Goal: Task Accomplishment & Management: Manage account settings

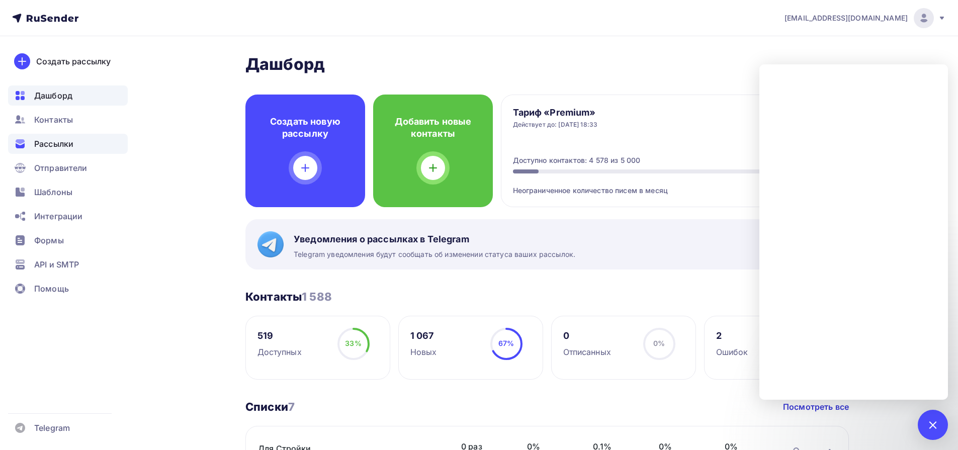
click at [58, 148] on span "Рассылки" at bounding box center [53, 144] width 39 height 12
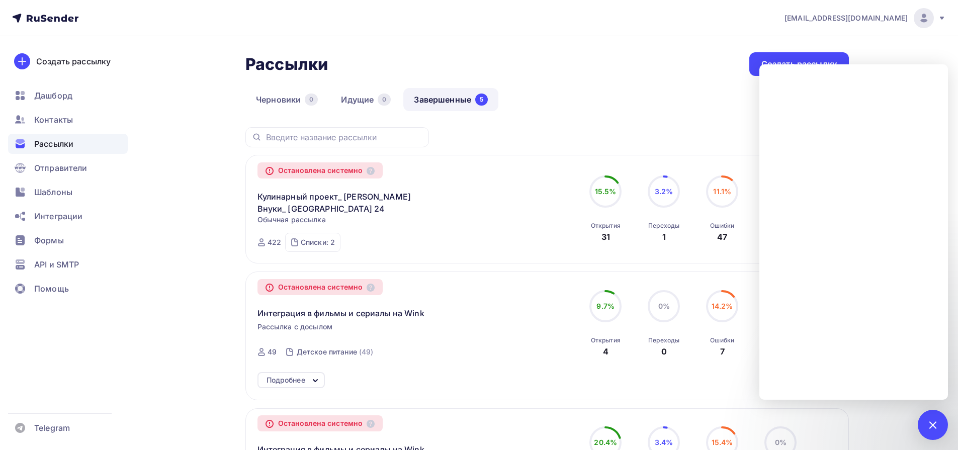
click at [621, 117] on div "Черновики 0 Идущие 0 Завершенные 5" at bounding box center [548, 107] width 604 height 39
click at [47, 117] on span "Контакты" at bounding box center [53, 120] width 39 height 12
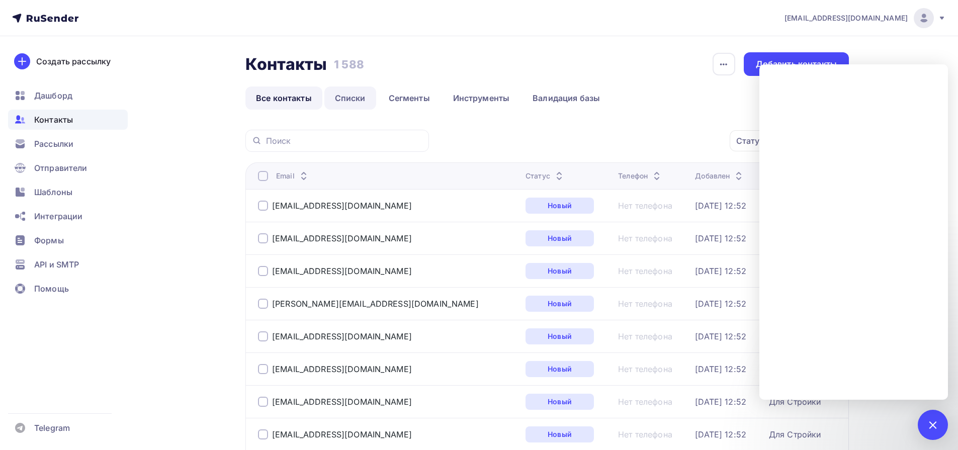
click at [363, 97] on link "Списки" at bounding box center [350, 98] width 52 height 23
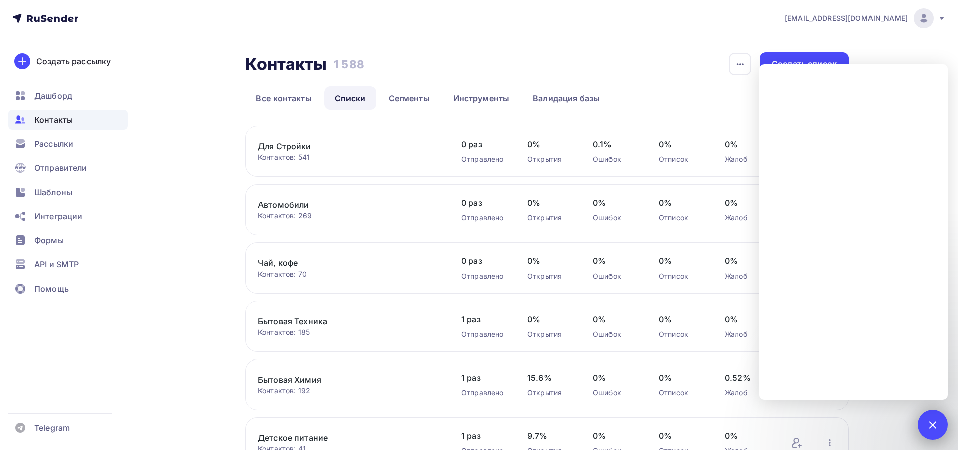
click at [931, 423] on div at bounding box center [933, 425] width 14 height 14
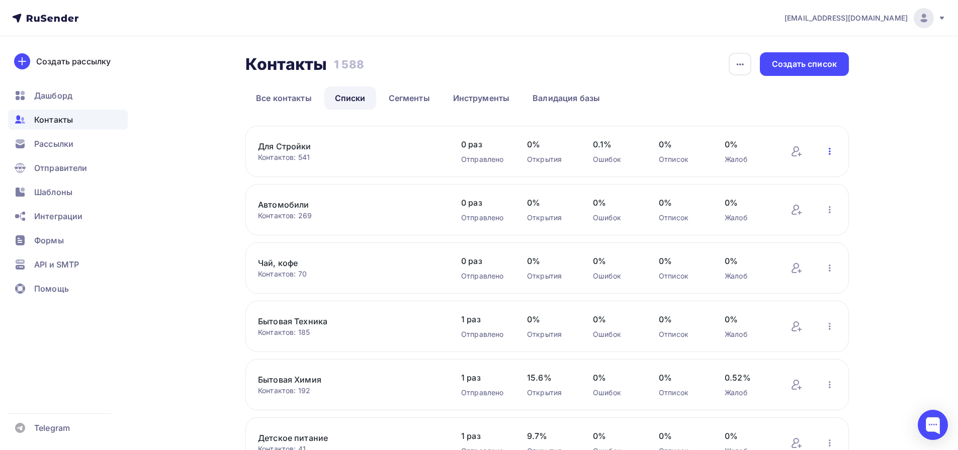
click at [833, 149] on icon "button" at bounding box center [830, 151] width 12 height 12
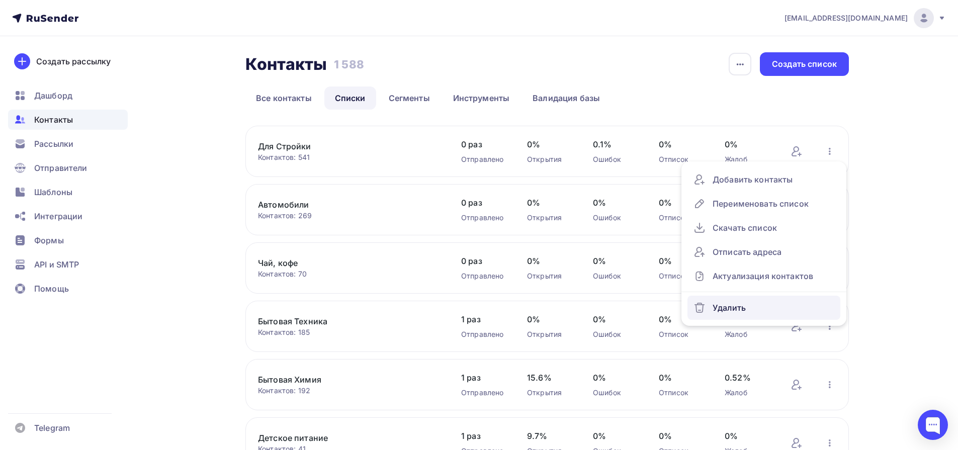
click at [772, 302] on div "Удалить" at bounding box center [764, 308] width 141 height 16
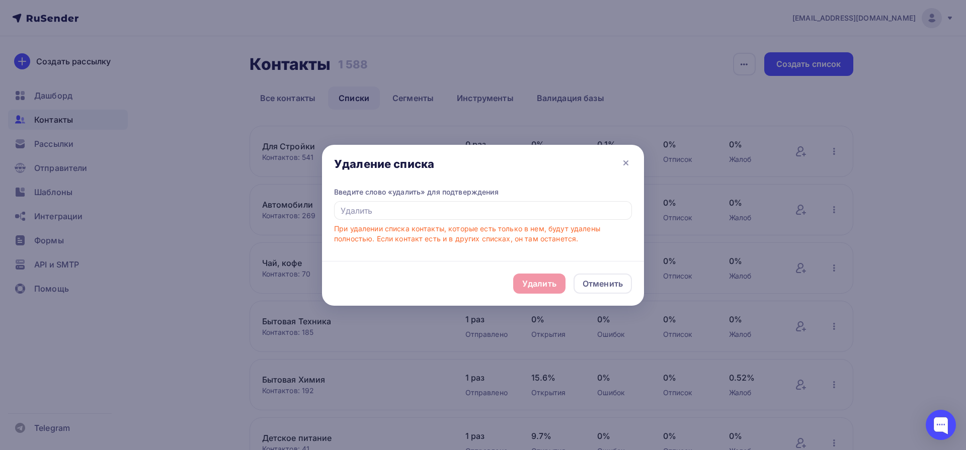
click at [551, 285] on div "Удалить Отменить" at bounding box center [483, 283] width 322 height 45
click at [516, 213] on input "text" at bounding box center [483, 210] width 298 height 19
type input "удалить"
click at [546, 282] on div "Удалить" at bounding box center [539, 284] width 34 height 12
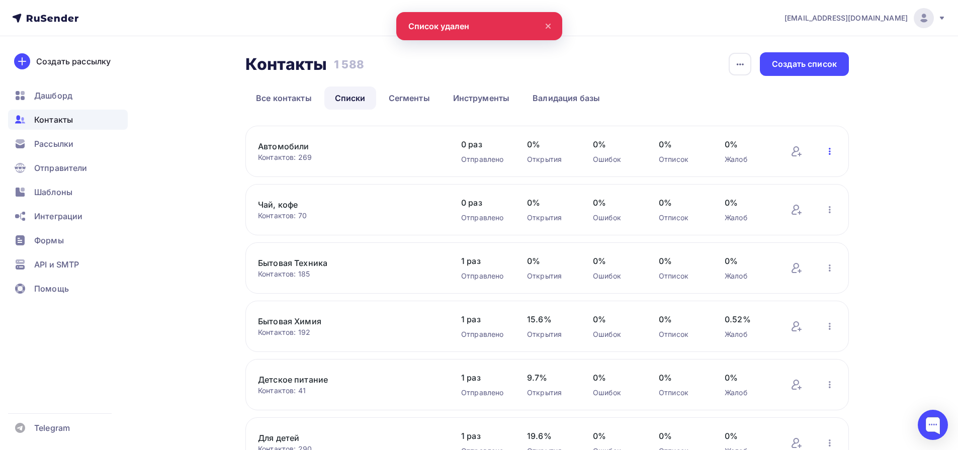
click at [831, 153] on icon "button" at bounding box center [830, 151] width 12 height 12
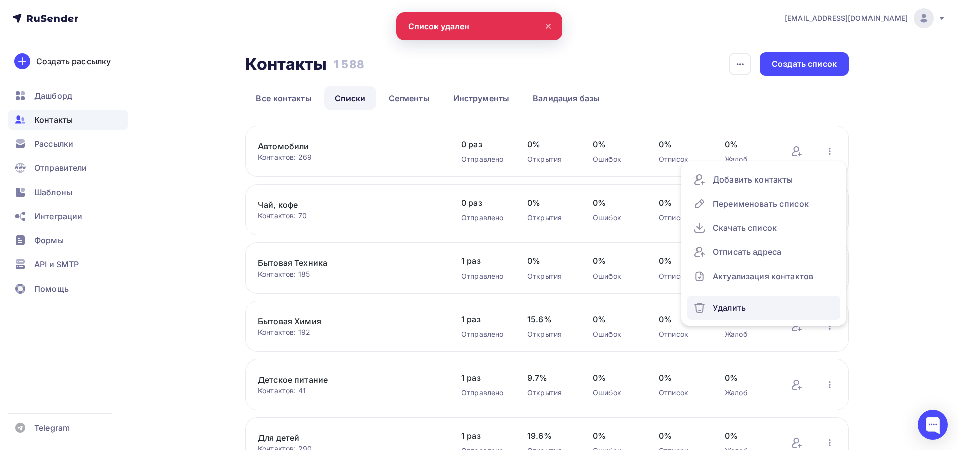
click at [741, 304] on div "Удалить" at bounding box center [764, 308] width 141 height 16
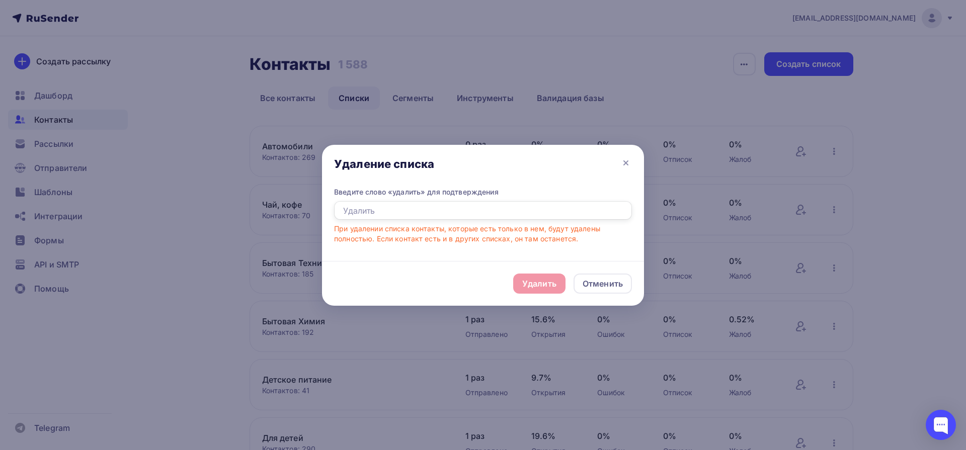
click at [530, 219] on input "text" at bounding box center [483, 210] width 298 height 19
type input "удалить"
click at [522, 276] on div "Удалить" at bounding box center [539, 284] width 52 height 20
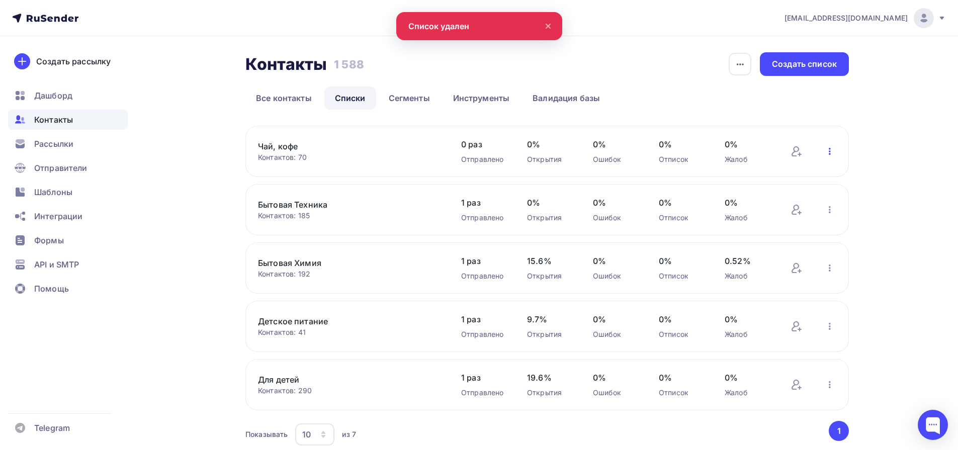
drag, startPoint x: 824, startPoint y: 145, endPoint x: 827, endPoint y: 149, distance: 5.3
click at [825, 145] on icon "button" at bounding box center [830, 151] width 12 height 12
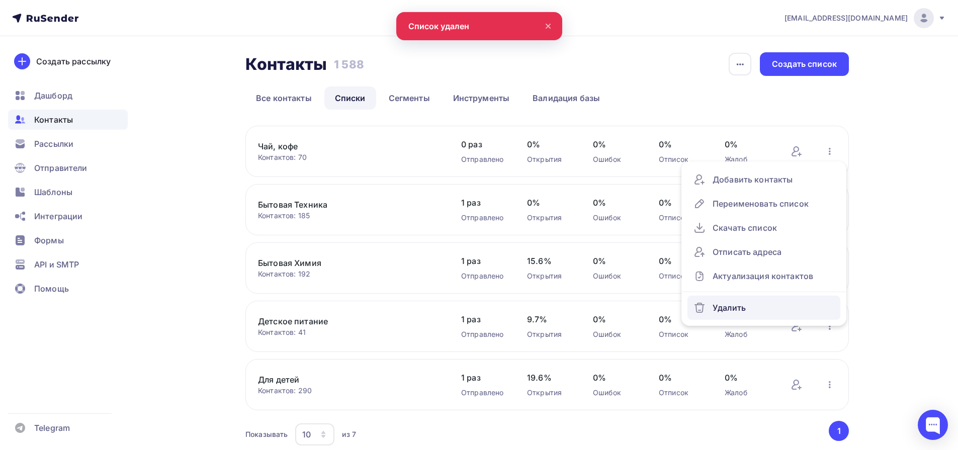
click at [741, 305] on div "Удалить" at bounding box center [764, 308] width 141 height 16
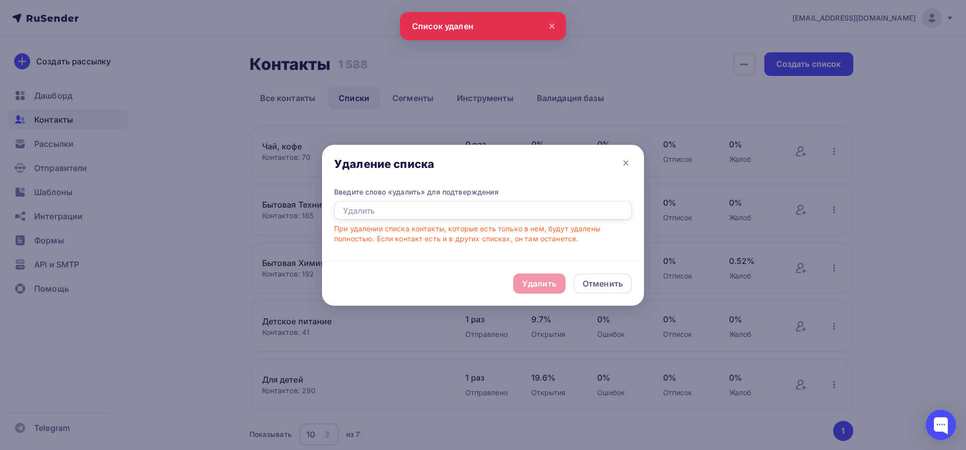
click at [550, 207] on input "text" at bounding box center [483, 210] width 298 height 19
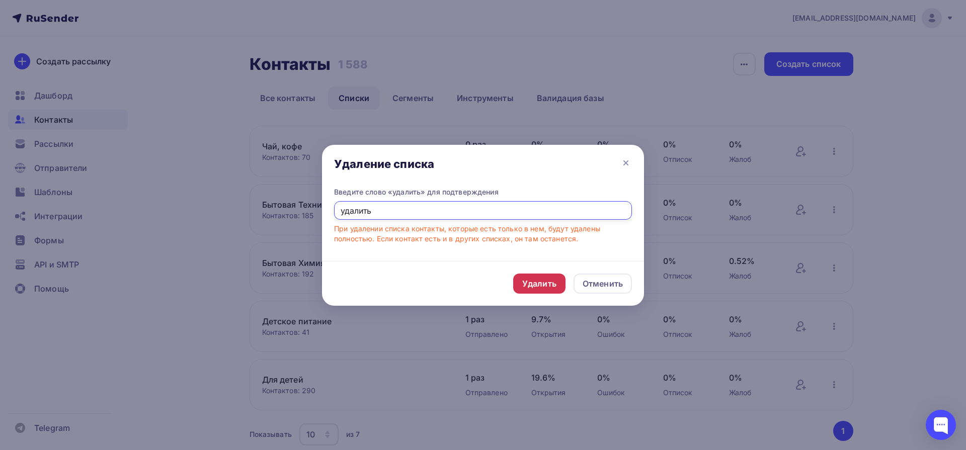
type input "удалить"
click at [542, 285] on div "Удалить" at bounding box center [539, 284] width 34 height 12
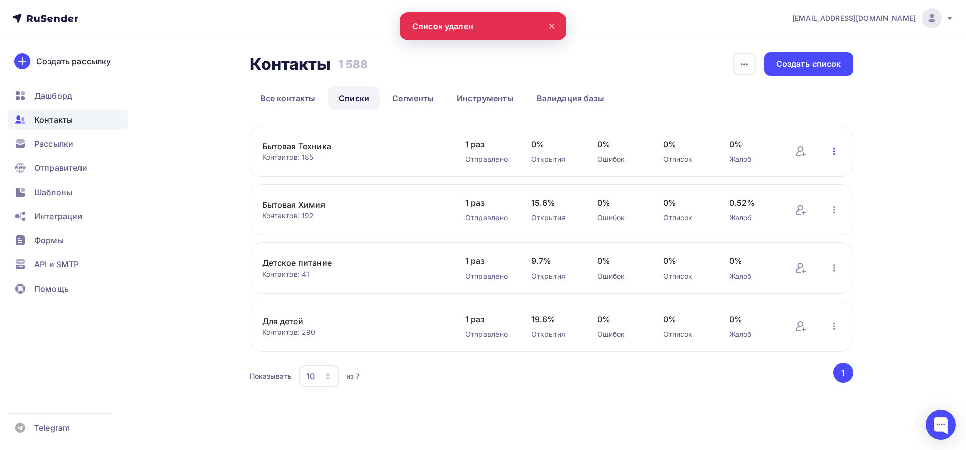
click at [835, 154] on icon "button" at bounding box center [834, 151] width 2 height 7
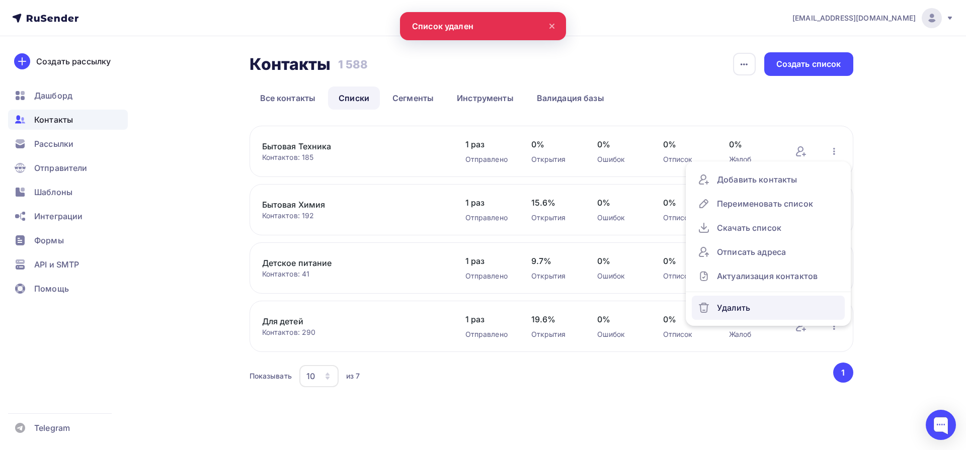
click at [740, 304] on div "Удалить" at bounding box center [768, 308] width 141 height 16
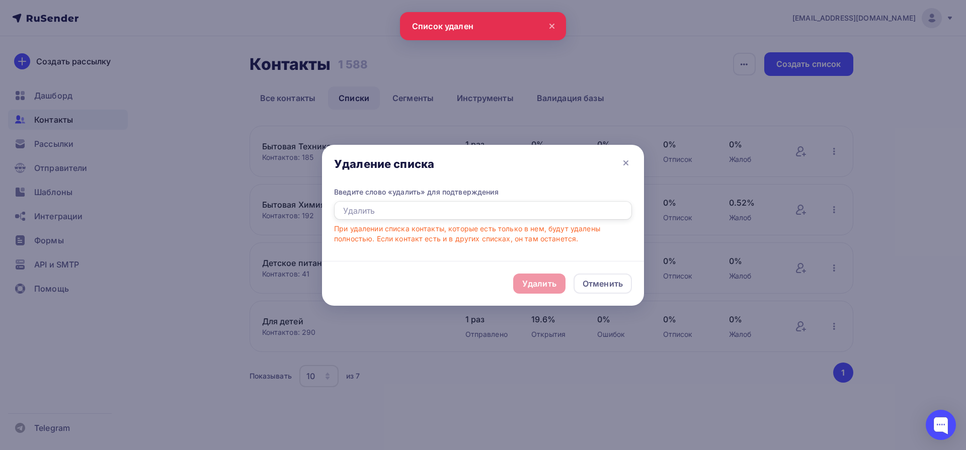
click at [451, 216] on input "text" at bounding box center [483, 210] width 298 height 19
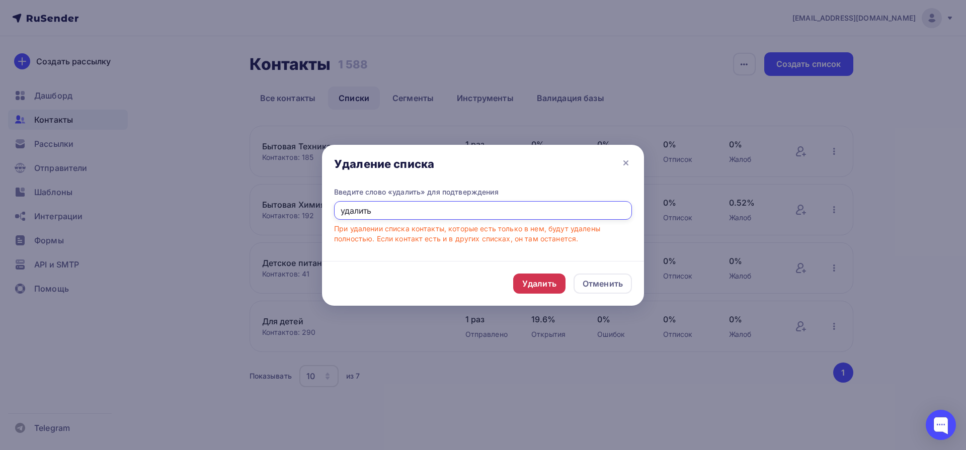
type input "удалить"
click at [528, 287] on div "Удалить" at bounding box center [539, 284] width 34 height 12
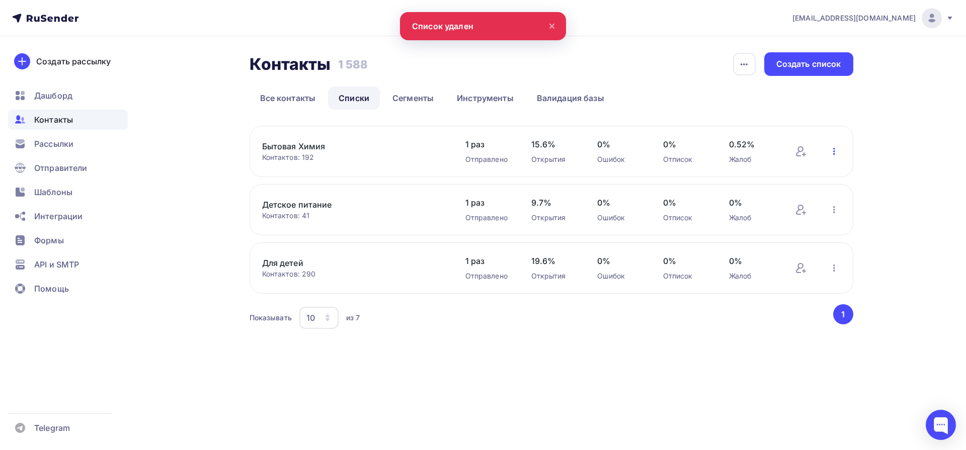
click at [833, 154] on icon "button" at bounding box center [834, 151] width 2 height 7
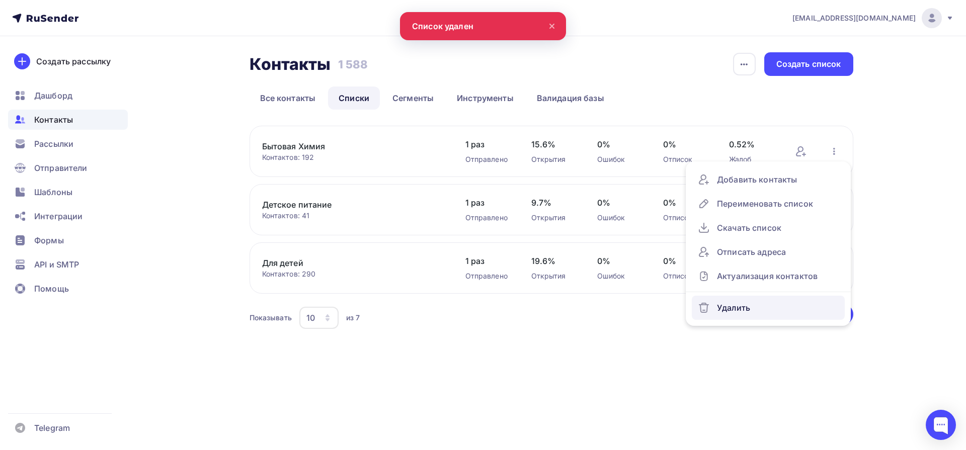
click at [740, 304] on div "Удалить" at bounding box center [768, 308] width 141 height 16
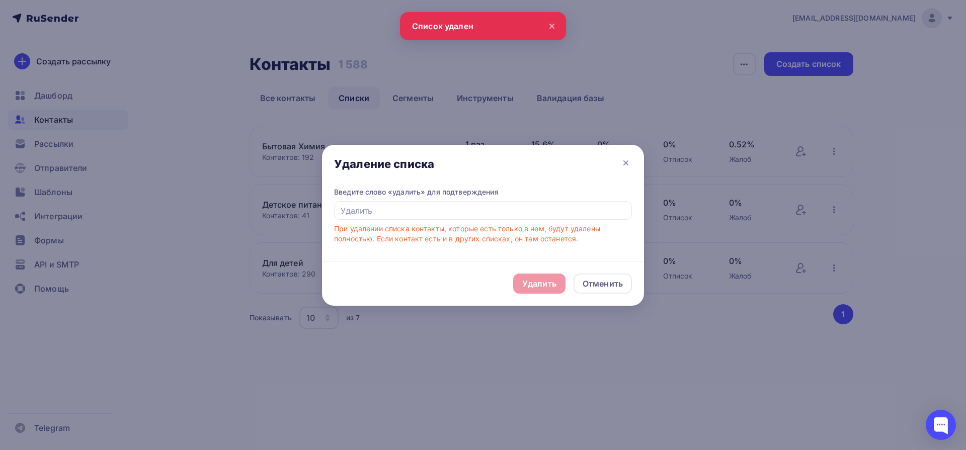
drag, startPoint x: 546, startPoint y: 221, endPoint x: 540, endPoint y: 218, distance: 6.7
click at [546, 221] on div "Введите слово «удалить» для подтверждения При удалении списка контакты, которые…" at bounding box center [483, 215] width 298 height 57
click at [539, 215] on input "text" at bounding box center [483, 210] width 298 height 19
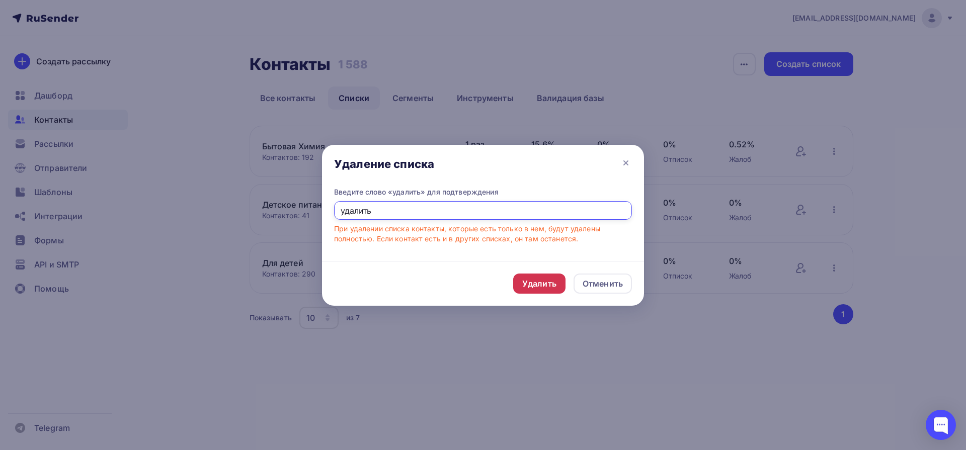
type input "удалить"
click at [535, 280] on div "Удалить" at bounding box center [539, 284] width 34 height 12
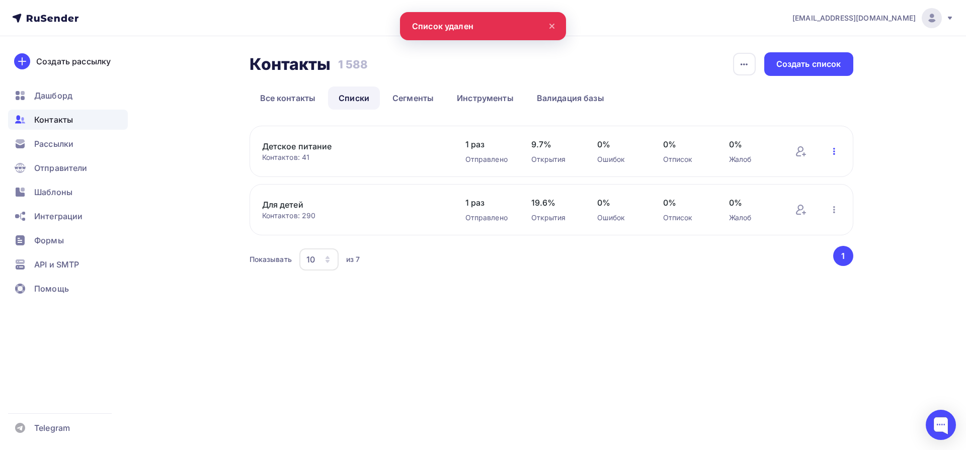
click at [835, 154] on icon "button" at bounding box center [834, 151] width 12 height 12
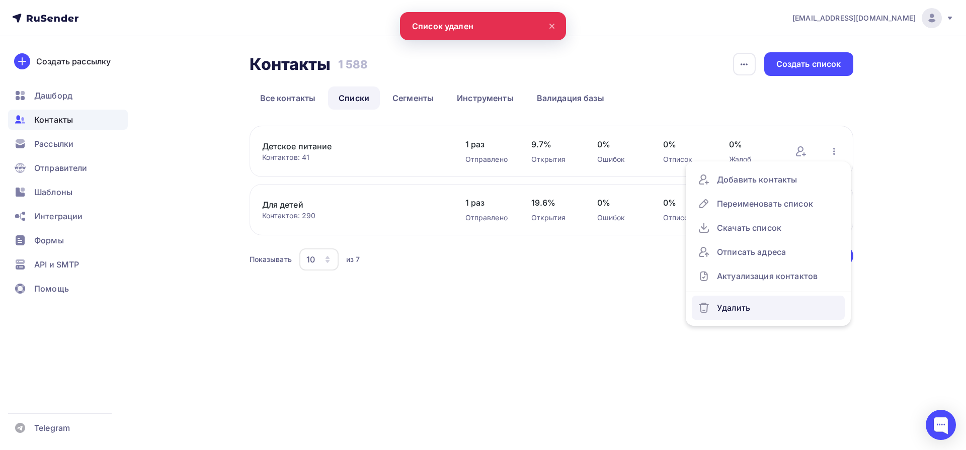
click at [746, 300] on div "Удалить" at bounding box center [768, 308] width 141 height 16
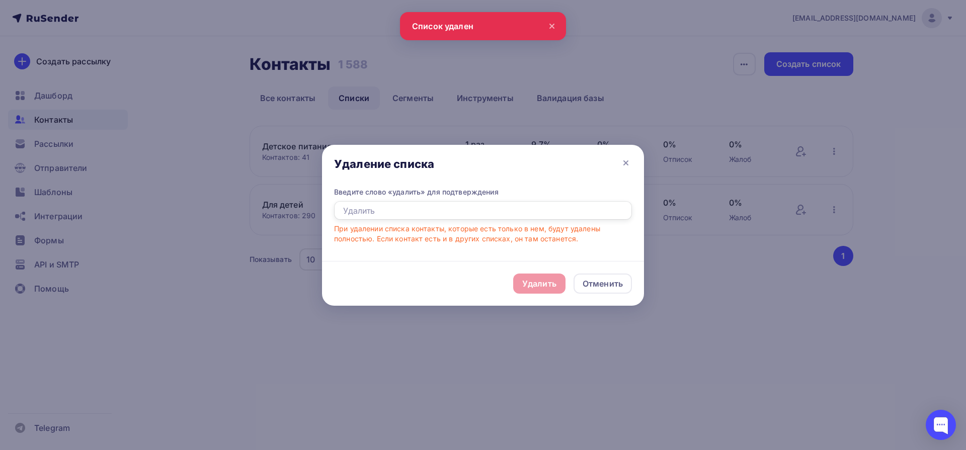
click at [491, 210] on input "text" at bounding box center [483, 210] width 298 height 19
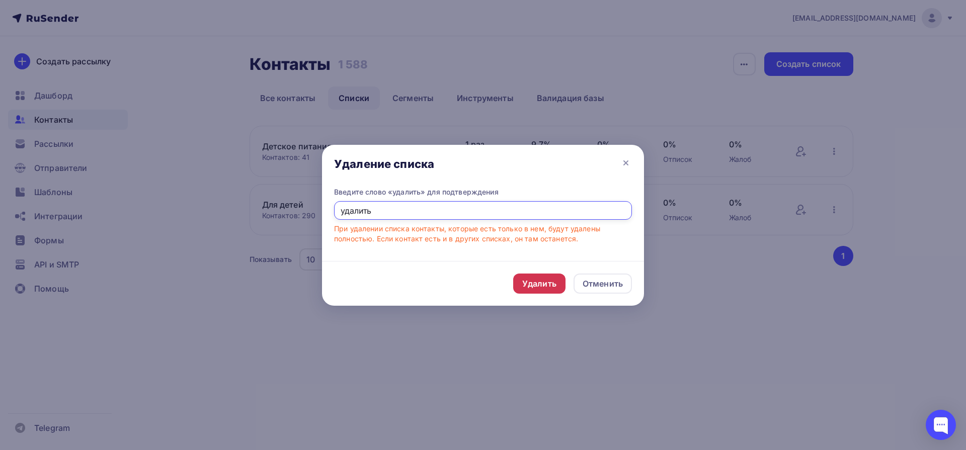
type input "удалить"
click at [527, 278] on div "Удалить" at bounding box center [539, 284] width 34 height 12
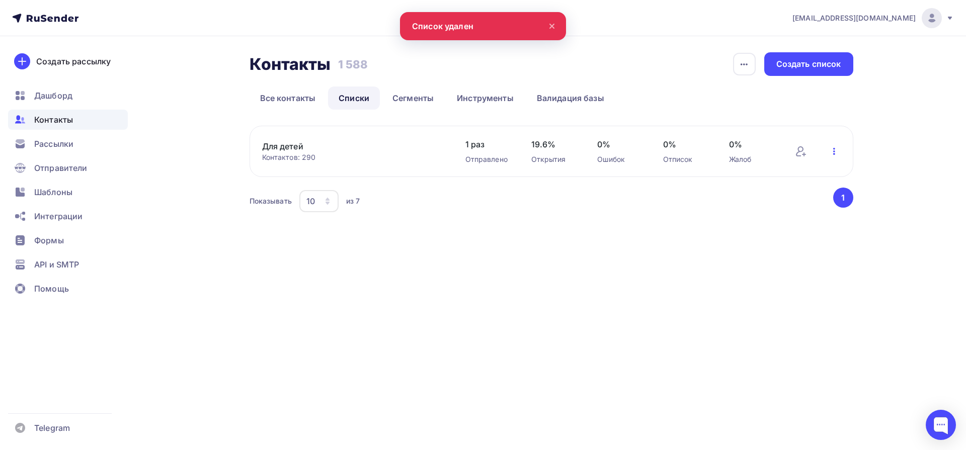
click at [835, 149] on icon "button" at bounding box center [834, 151] width 12 height 12
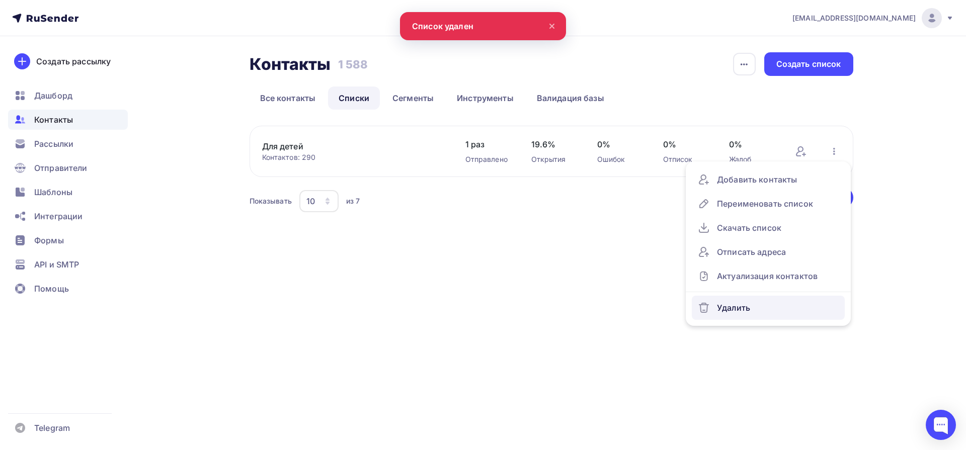
click at [745, 305] on div "Удалить" at bounding box center [768, 308] width 141 height 16
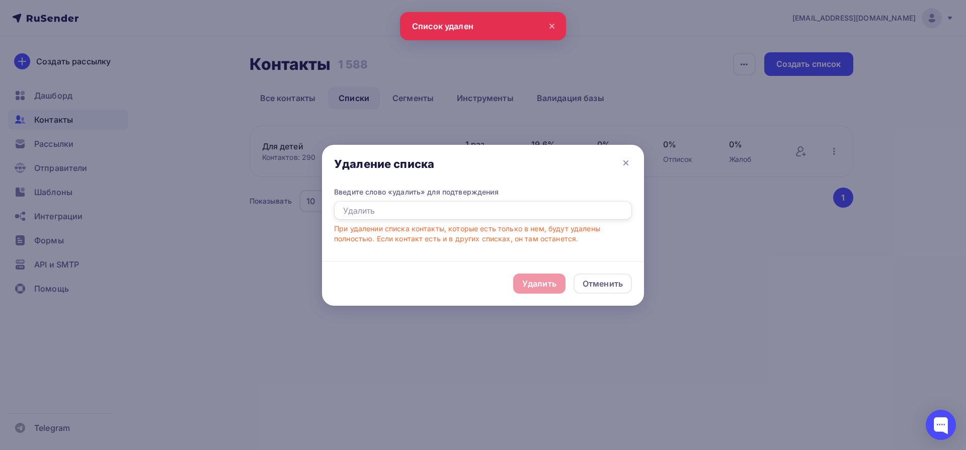
click at [512, 205] on input "text" at bounding box center [483, 210] width 298 height 19
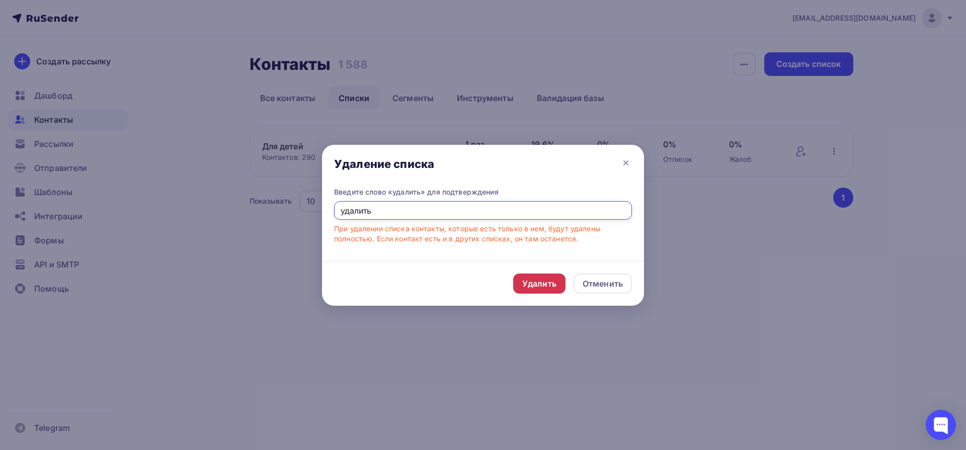
type input "удалить"
click at [538, 284] on div "Удалить" at bounding box center [539, 284] width 34 height 12
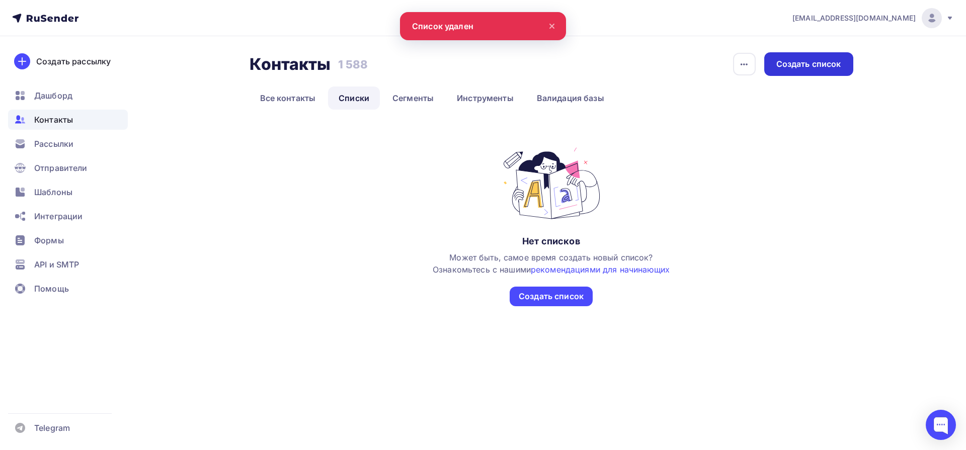
click at [816, 71] on div "Создать список" at bounding box center [808, 64] width 89 height 24
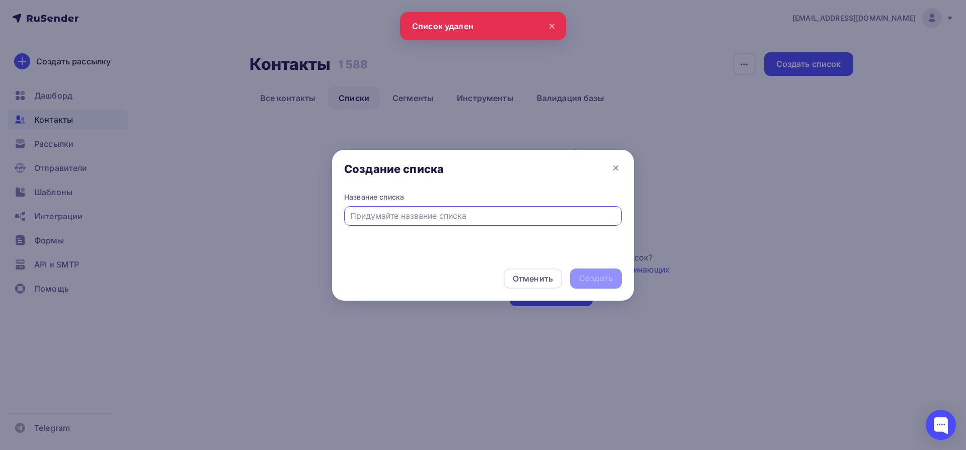
click at [468, 219] on input "text" at bounding box center [483, 216] width 266 height 12
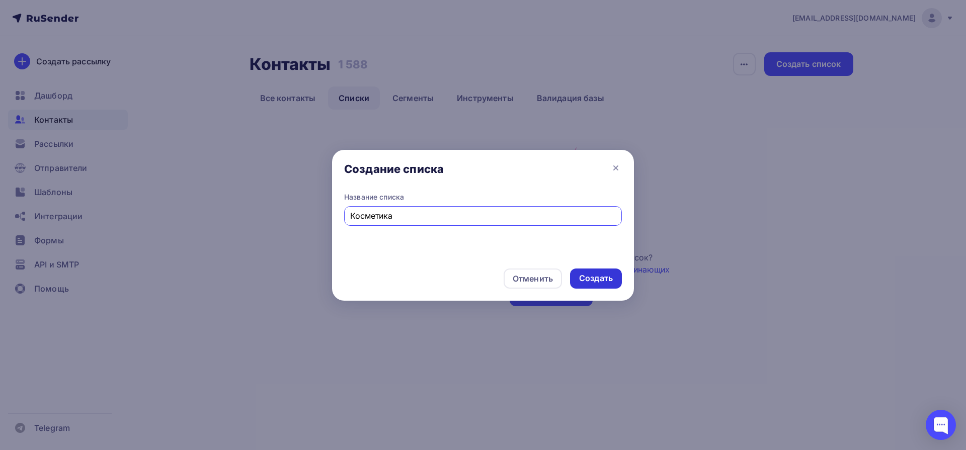
type input "Косметика"
click at [597, 284] on div "Создать" at bounding box center [596, 279] width 52 height 20
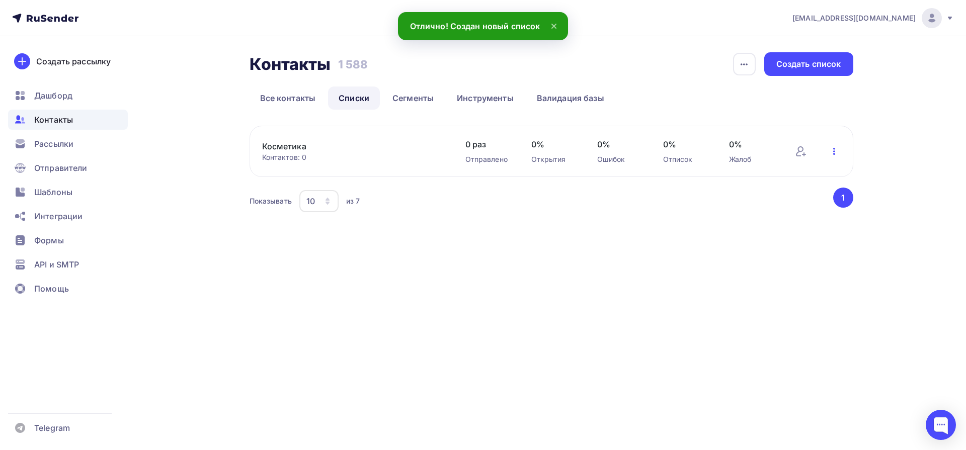
click at [834, 150] on icon "button" at bounding box center [834, 151] width 2 height 7
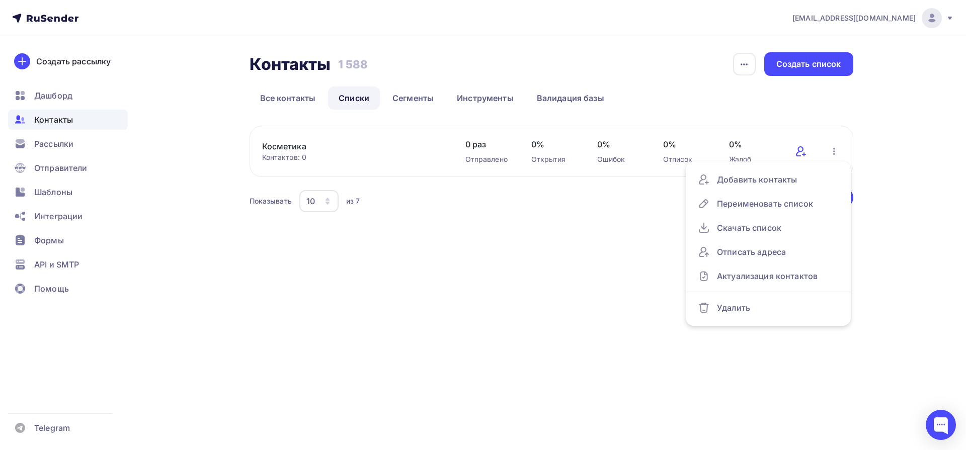
click at [806, 149] on icon at bounding box center [801, 151] width 12 height 12
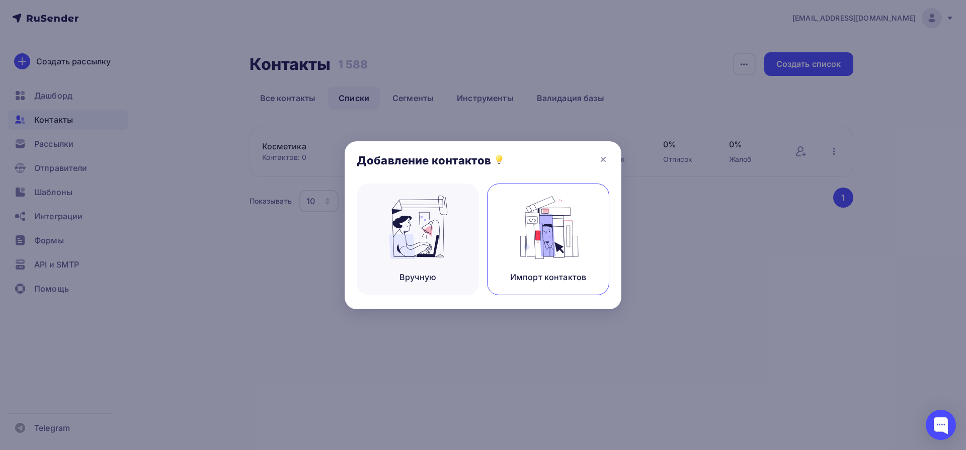
click at [531, 242] on img at bounding box center [548, 227] width 67 height 63
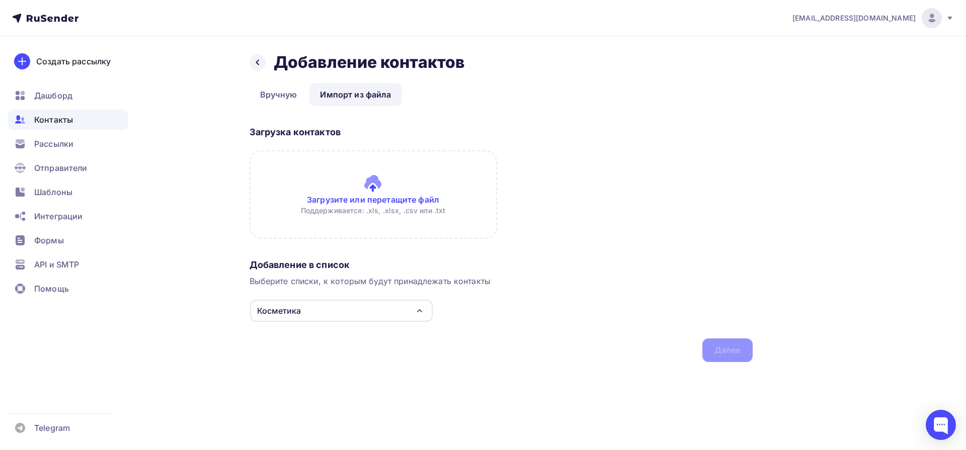
click at [349, 199] on input "file" at bounding box center [374, 194] width 248 height 89
click at [363, 183] on input "file" at bounding box center [374, 194] width 248 height 89
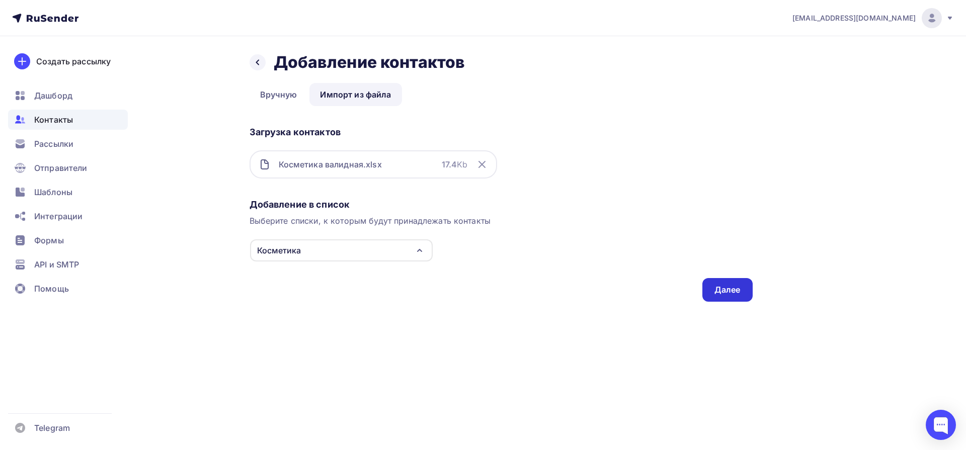
click at [718, 291] on div "Далее" at bounding box center [727, 290] width 26 height 12
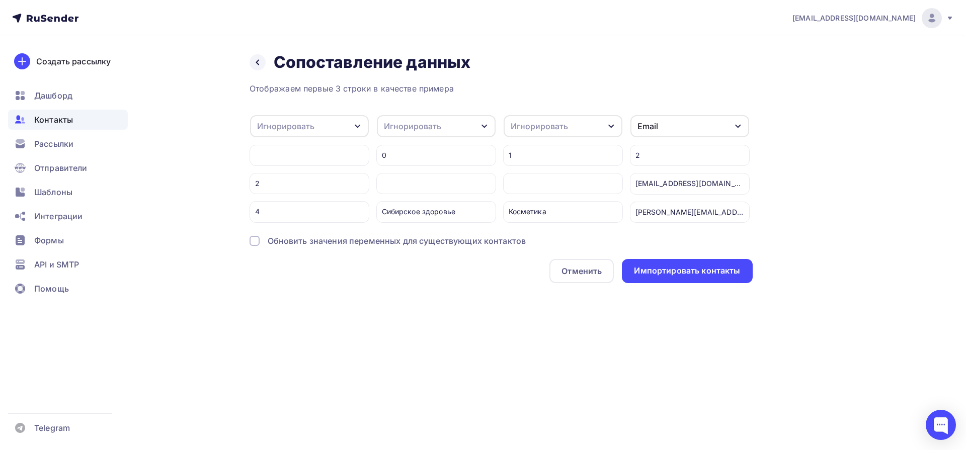
click at [361, 127] on icon "button" at bounding box center [358, 126] width 8 height 8
click at [529, 132] on div "Игнорировать" at bounding box center [563, 126] width 119 height 22
click at [428, 130] on div "Игнорировать" at bounding box center [412, 126] width 57 height 12
click at [319, 357] on div "vm@mediadiamond.ru Аккаунт Тарифы Выйти Создать рассылку Дашборд Контакты Рассы…" at bounding box center [483, 225] width 966 height 450
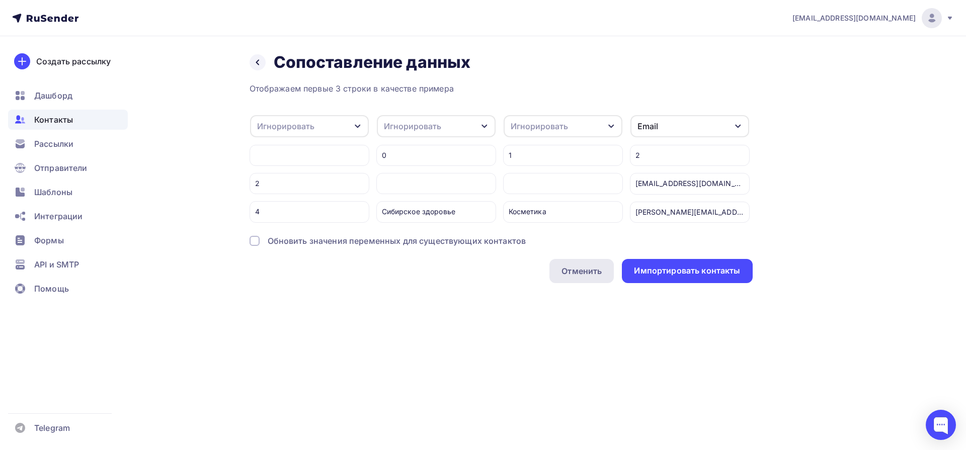
click at [569, 277] on div "Отменить" at bounding box center [581, 271] width 40 height 12
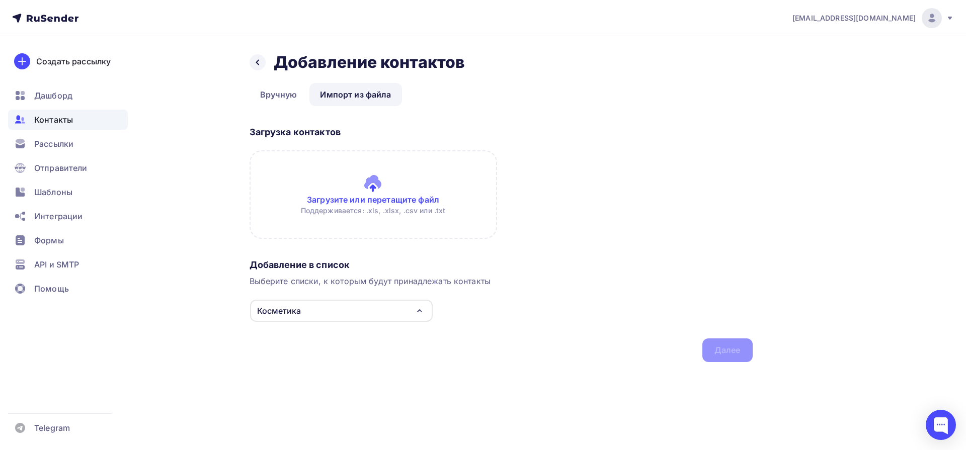
click at [379, 199] on input "file" at bounding box center [374, 194] width 248 height 89
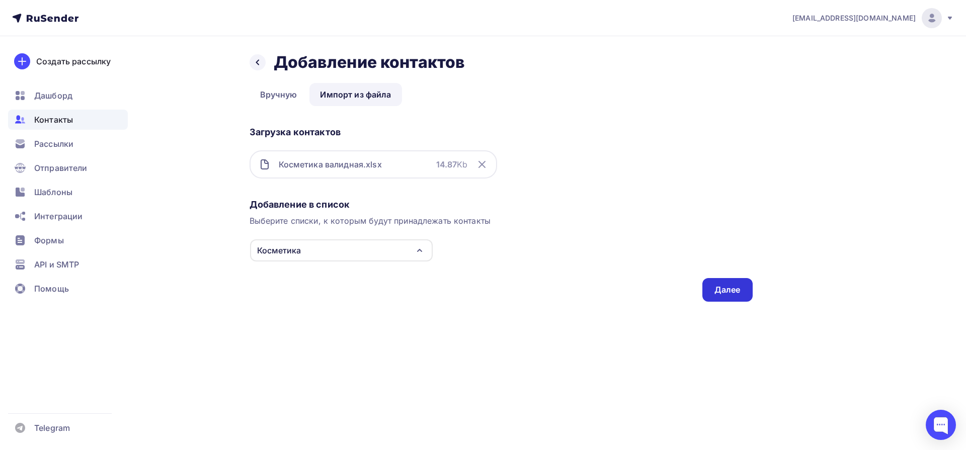
click at [733, 295] on div "Далее" at bounding box center [727, 290] width 26 height 12
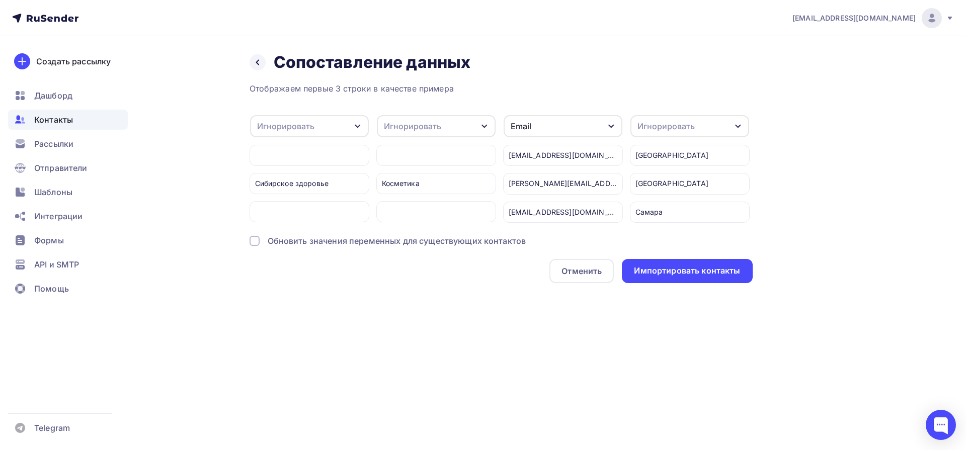
click at [299, 127] on div "Игнорировать" at bounding box center [285, 126] width 57 height 12
click at [285, 237] on div "Создать поле" at bounding box center [293, 229] width 70 height 25
type input "Н"
type input "Компания"
click at [318, 259] on div "Отображаем первые 3 строки в качестве примера Игнорировать Игнорировать Имя Тел…" at bounding box center [501, 183] width 503 height 201
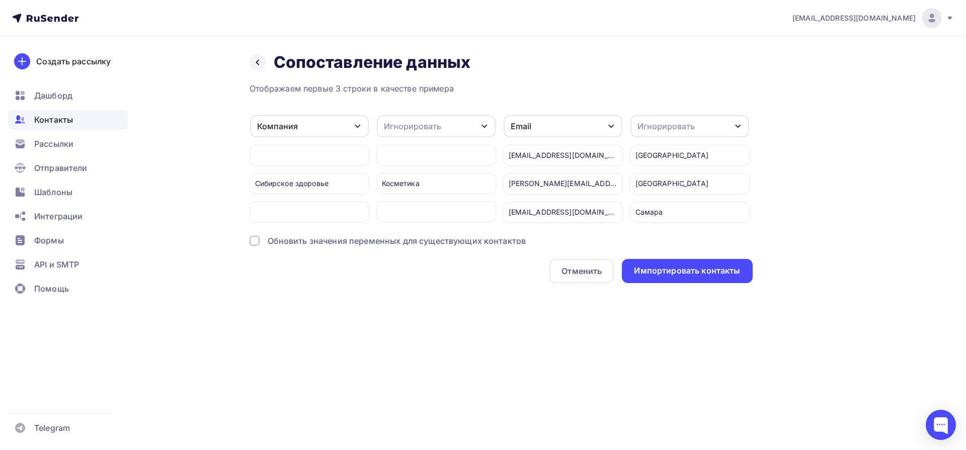
click at [437, 130] on div "Игнорировать" at bounding box center [412, 126] width 57 height 12
click at [433, 238] on div "Создать поле" at bounding box center [417, 229] width 70 height 25
type input "Категория"
click at [433, 247] on div "Создать поле" at bounding box center [444, 250] width 124 height 25
click at [536, 128] on div "Email" at bounding box center [563, 126] width 119 height 22
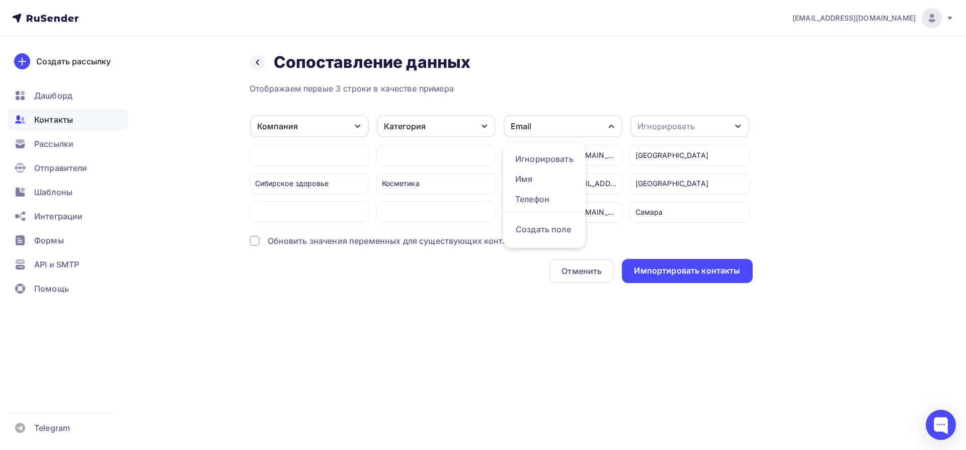
click at [599, 99] on div "Отображаем первые 3 строки в качестве примера Компания Игнорировать Имя Телефон…" at bounding box center [501, 183] width 503 height 201
click at [687, 122] on div "Игнорировать" at bounding box center [665, 126] width 57 height 12
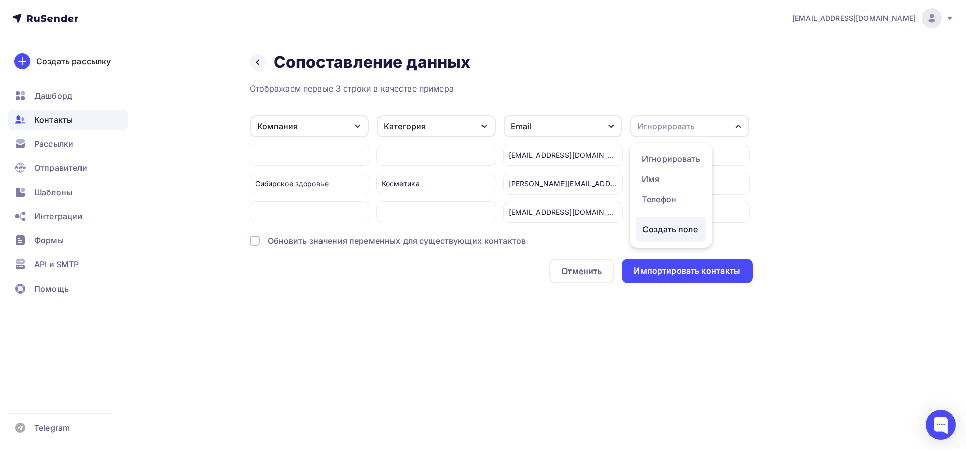
click at [686, 234] on div "Создать поле" at bounding box center [671, 229] width 70 height 25
type input "Город"
click at [723, 250] on div "Отображаем первые 3 строки в качестве примера Компания Игнорировать Имя Телефон…" at bounding box center [501, 183] width 503 height 201
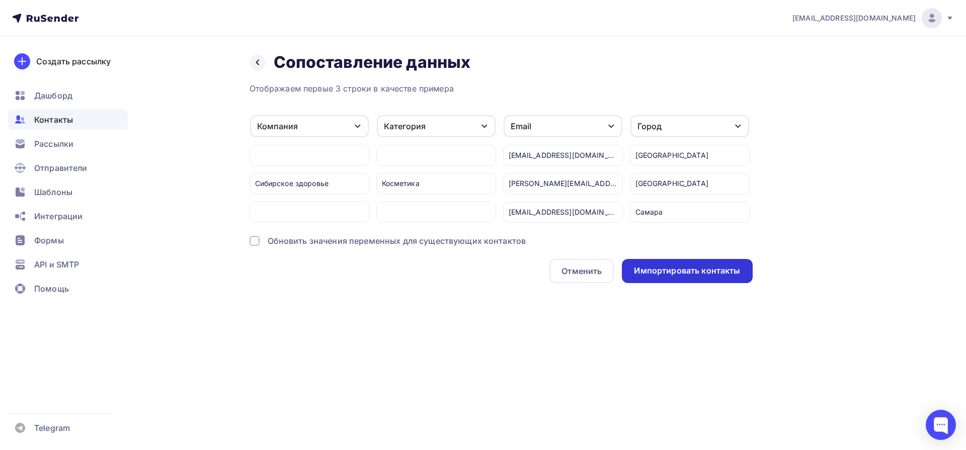
click at [664, 272] on div "Импортировать контакты" at bounding box center [687, 271] width 106 height 12
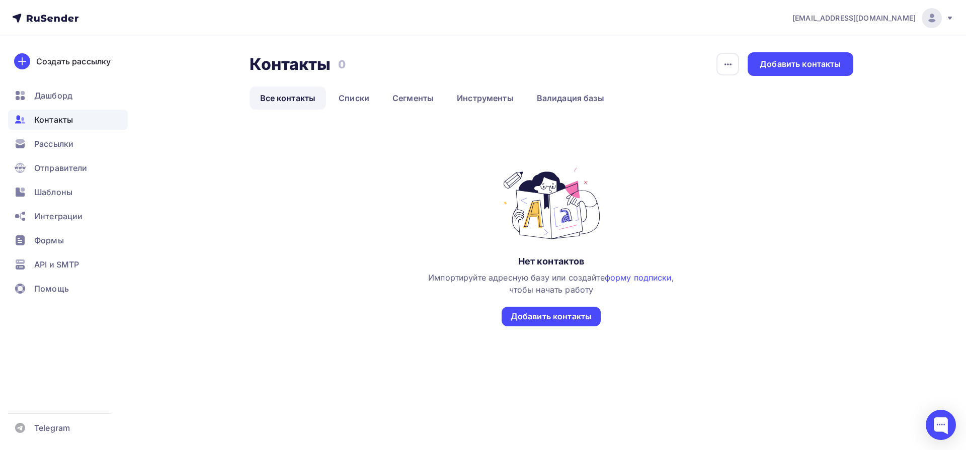
click at [61, 123] on span "Контакты" at bounding box center [53, 120] width 39 height 12
click at [60, 124] on span "Контакты" at bounding box center [53, 120] width 39 height 12
click at [339, 102] on link "Списки" at bounding box center [354, 98] width 52 height 23
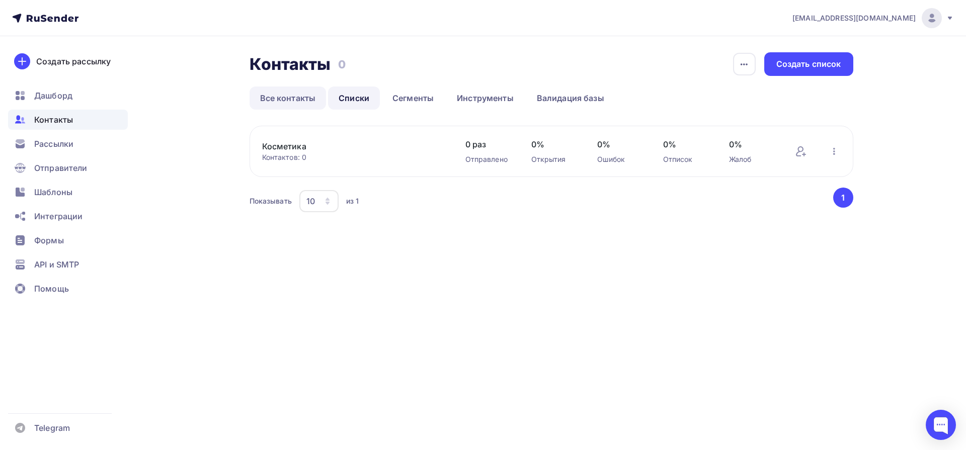
click at [289, 94] on link "Все контакты" at bounding box center [288, 98] width 77 height 23
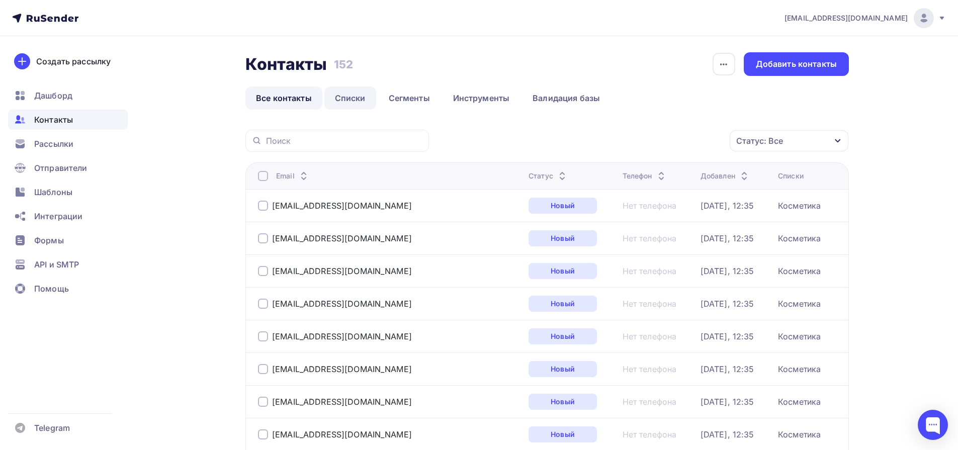
click at [356, 97] on link "Списки" at bounding box center [350, 98] width 52 height 23
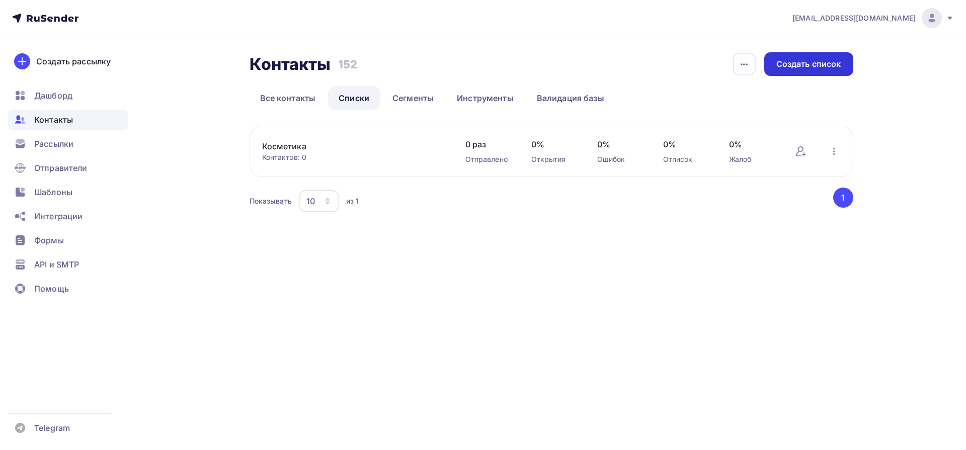
click at [792, 69] on div "Создать список" at bounding box center [808, 64] width 65 height 12
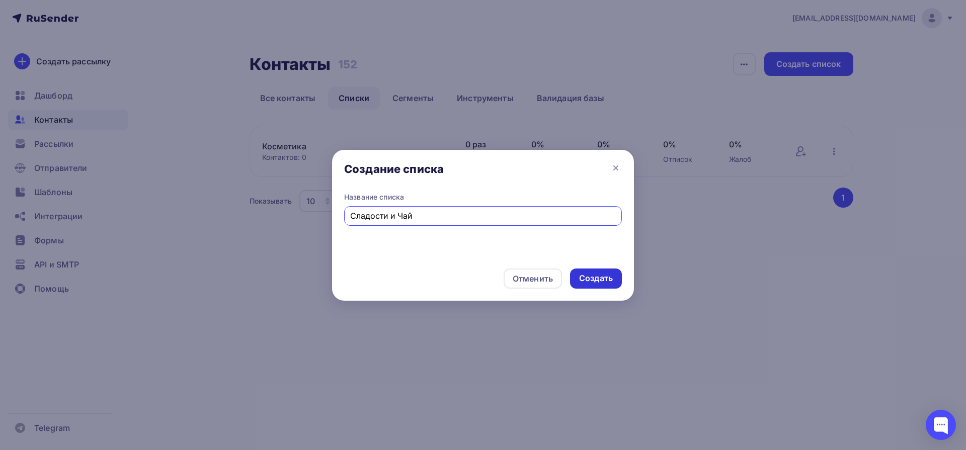
type input "Сладости и Чай"
click at [593, 276] on div "Создать" at bounding box center [596, 279] width 34 height 12
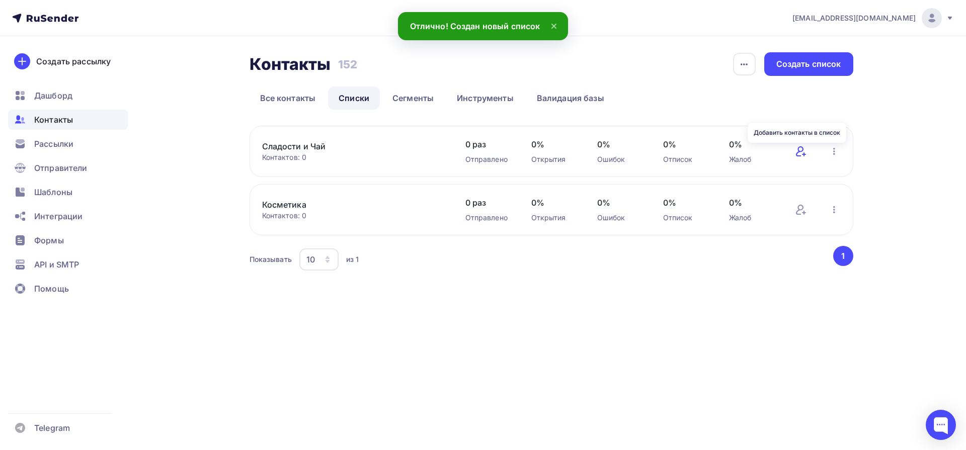
click at [805, 154] on icon at bounding box center [803, 154] width 3 height 0
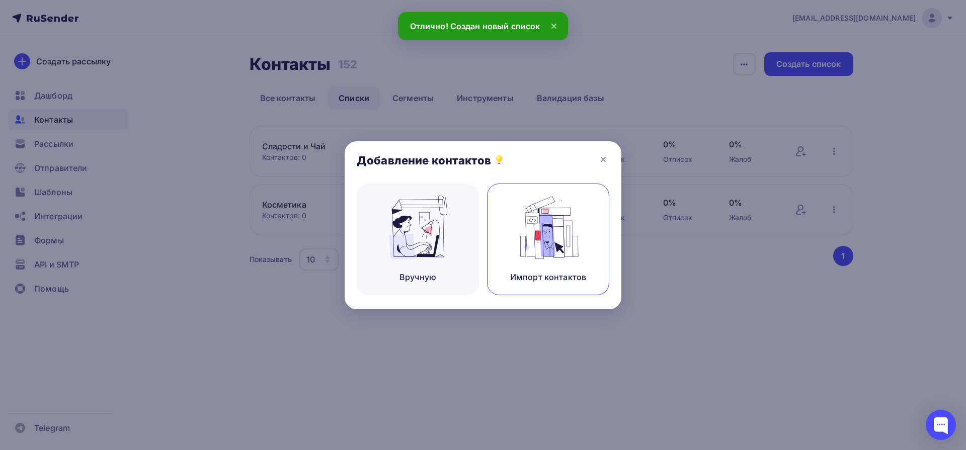
click at [525, 261] on div "Импорт контактов" at bounding box center [548, 240] width 122 height 112
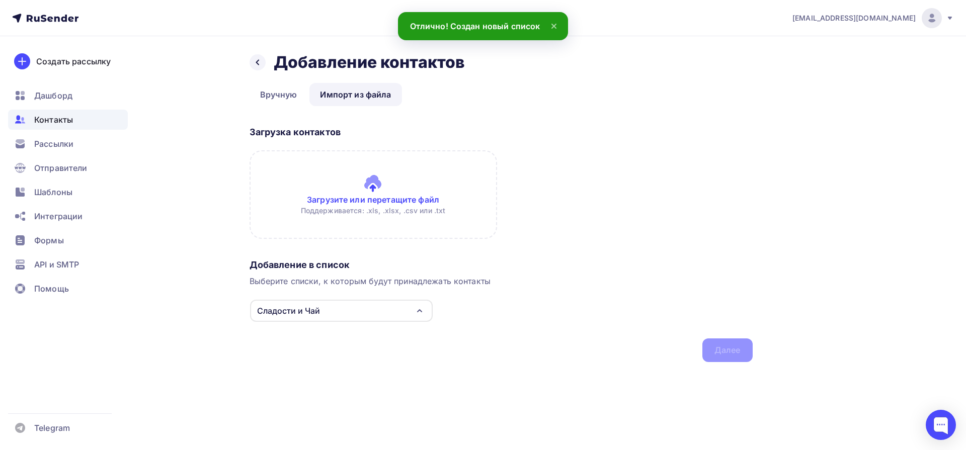
click at [339, 176] on input "file" at bounding box center [374, 194] width 248 height 89
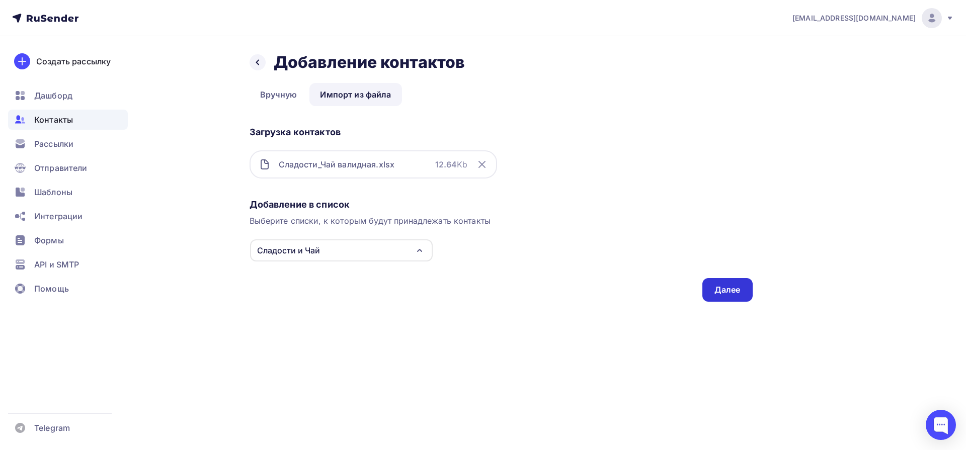
click at [715, 288] on div "Далее" at bounding box center [727, 290] width 26 height 12
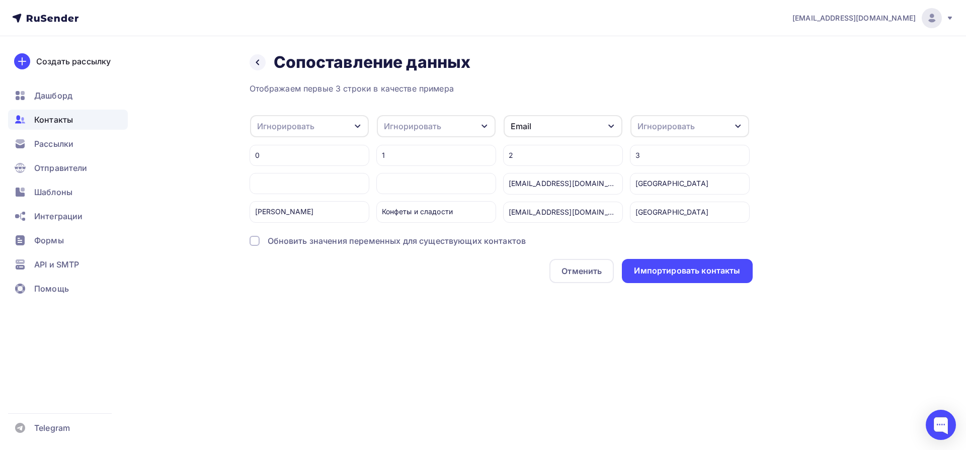
click at [298, 124] on div "Игнорировать" at bounding box center [285, 126] width 57 height 12
click at [297, 232] on div "Создать поле" at bounding box center [293, 229] width 70 height 25
type input "Компания"
click at [282, 264] on div "Отображаем первые 3 строки в качестве примера Компания Игнорировать Имя Телефон…" at bounding box center [501, 183] width 503 height 201
click at [429, 124] on div "Игнорировать" at bounding box center [412, 126] width 57 height 12
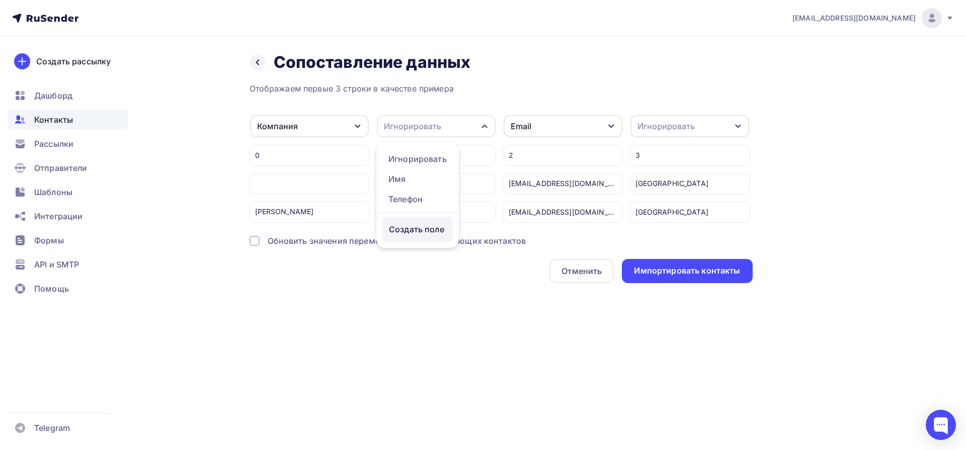
click at [423, 236] on div "Создать поле" at bounding box center [417, 229] width 70 height 25
type input "Категория"
click at [417, 258] on div "Отображаем первые 3 строки в качестве примера Компания Игнорировать Имя Телефон…" at bounding box center [501, 183] width 503 height 201
click at [663, 129] on div "Игнорировать" at bounding box center [665, 126] width 57 height 12
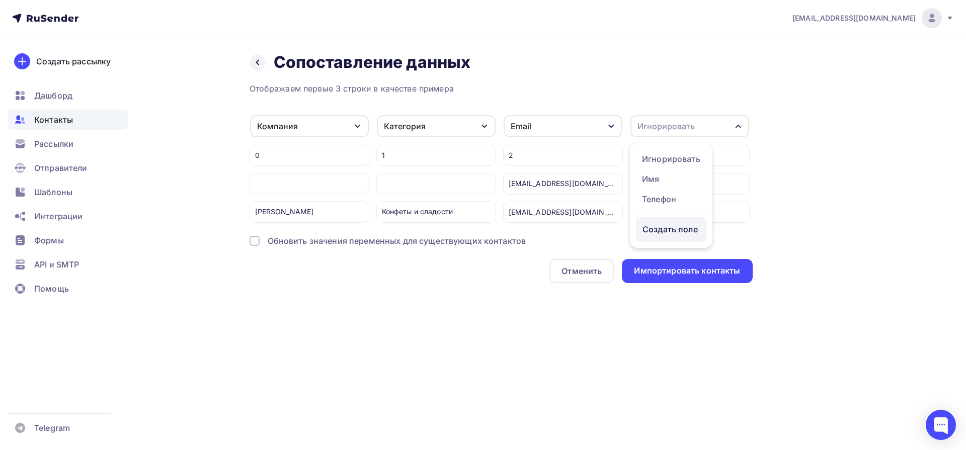
click at [685, 236] on div "Создать поле" at bounding box center [671, 229] width 70 height 25
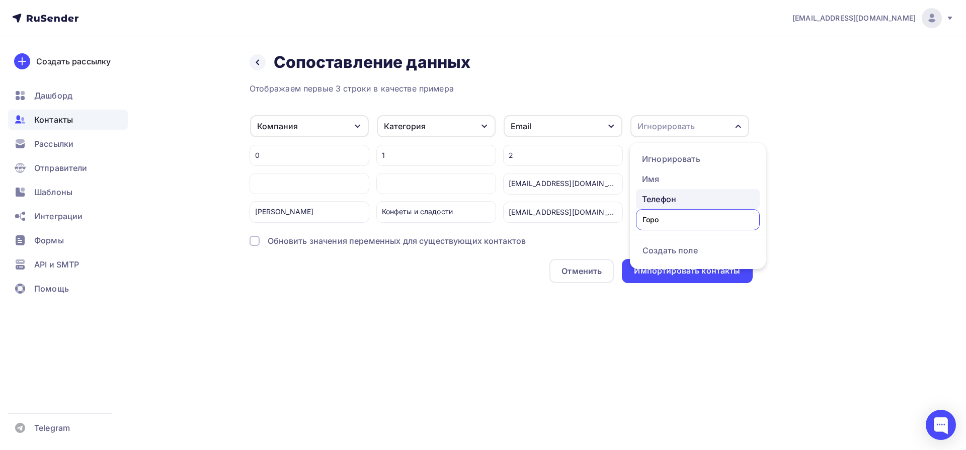
type input "Город"
click at [669, 259] on div "Отображаем первые 3 строки в качестве примера Компания Игнорировать Имя Телефон…" at bounding box center [501, 183] width 503 height 201
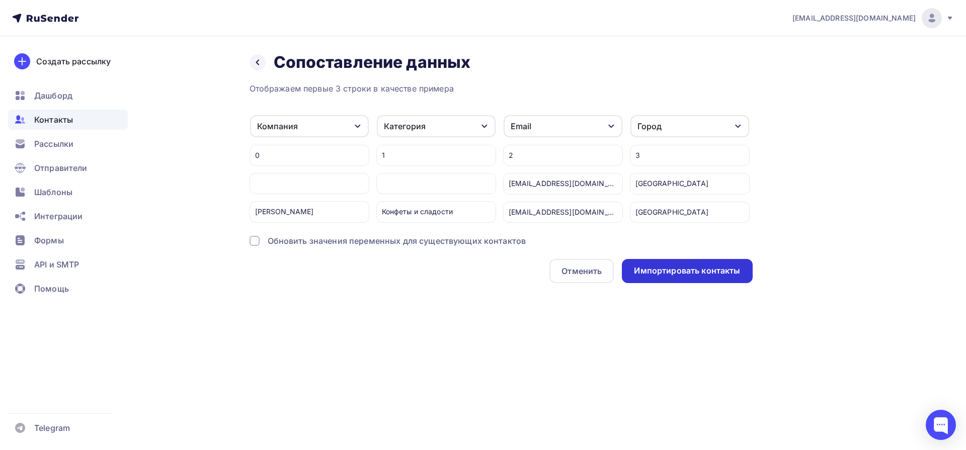
click at [725, 272] on div "Импортировать контакты" at bounding box center [687, 271] width 106 height 12
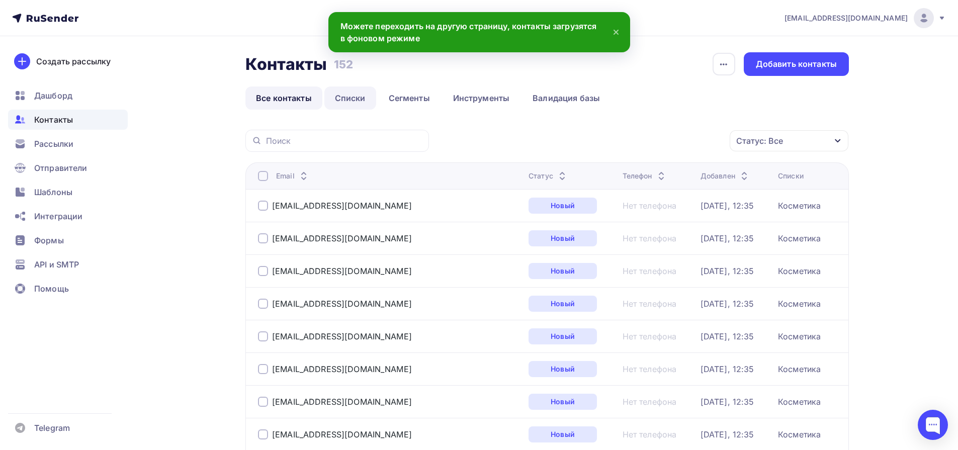
click at [352, 101] on link "Списки" at bounding box center [350, 98] width 52 height 23
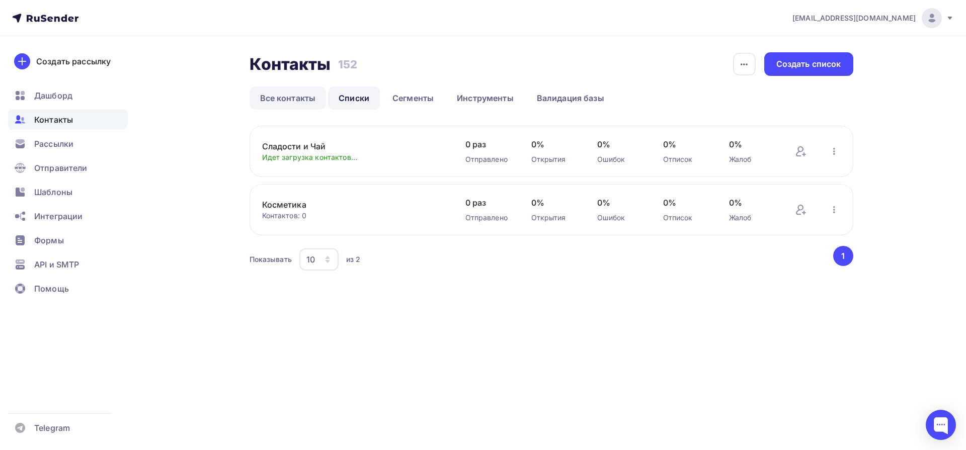
click at [285, 103] on link "Все контакты" at bounding box center [288, 98] width 77 height 23
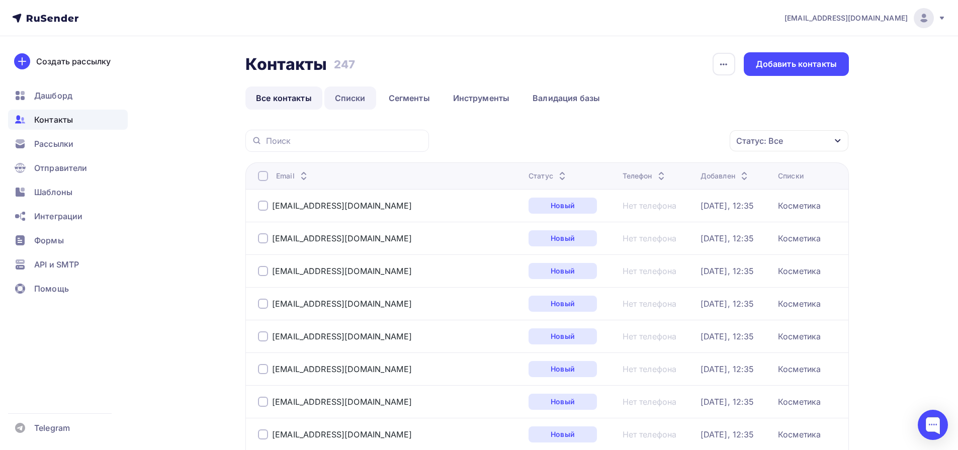
click at [341, 100] on link "Списки" at bounding box center [350, 98] width 52 height 23
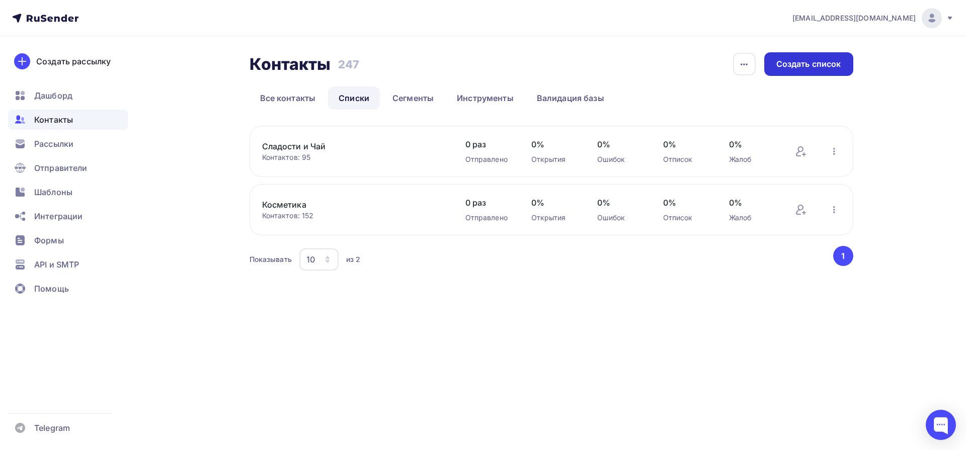
click at [802, 70] on div "Создать список" at bounding box center [808, 64] width 89 height 24
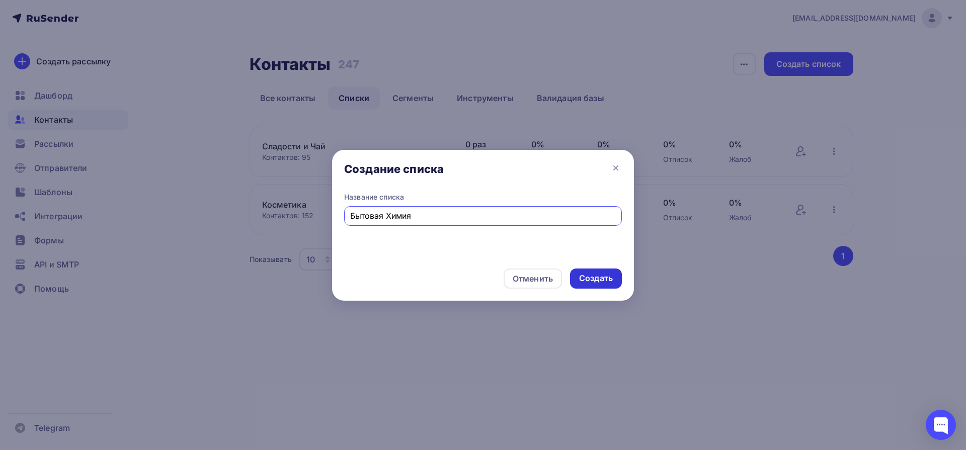
type input "Бытовая Химия"
click at [611, 280] on div "Создать" at bounding box center [596, 279] width 34 height 12
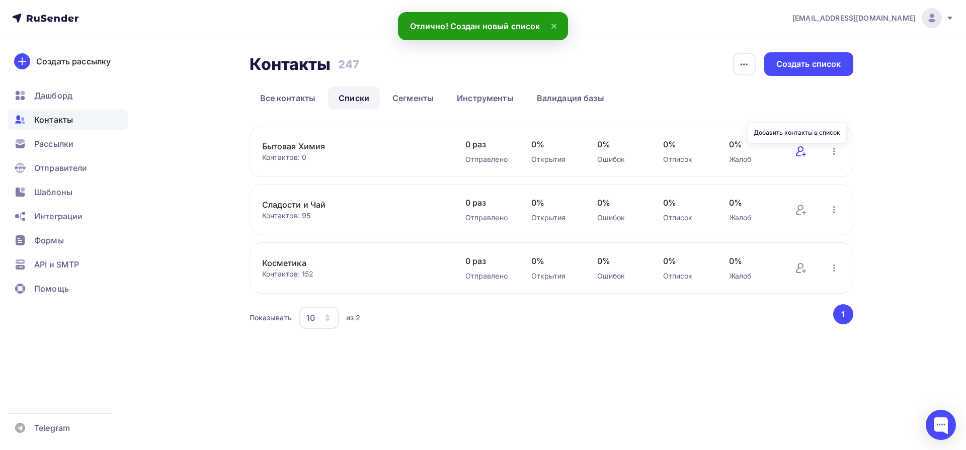
click at [801, 152] on icon at bounding box center [801, 151] width 12 height 12
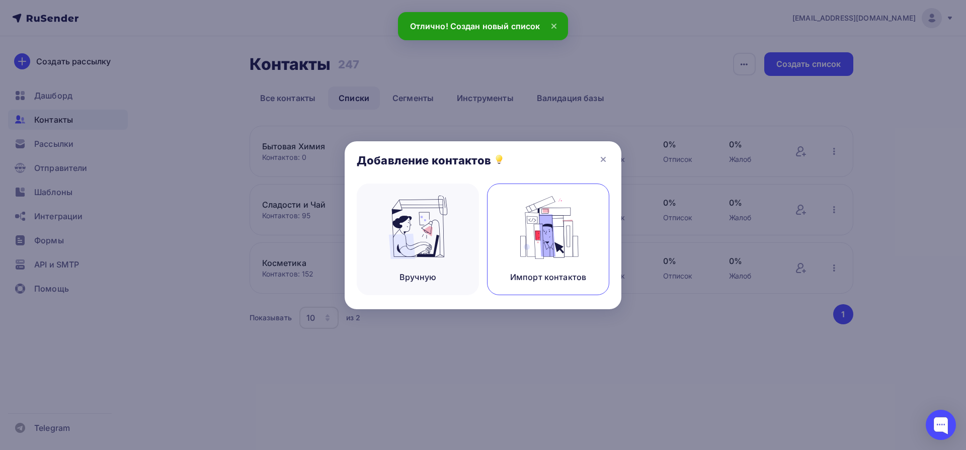
click at [550, 243] on img at bounding box center [548, 227] width 67 height 63
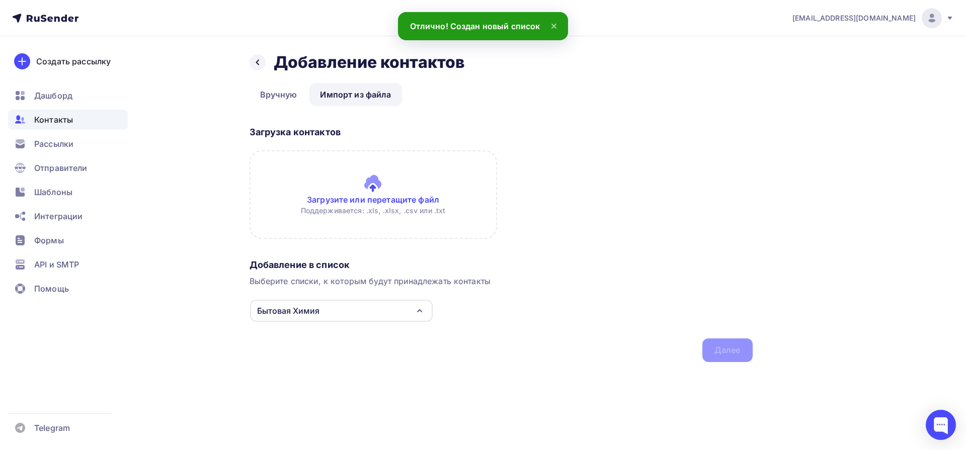
click at [362, 187] on input "file" at bounding box center [374, 194] width 248 height 89
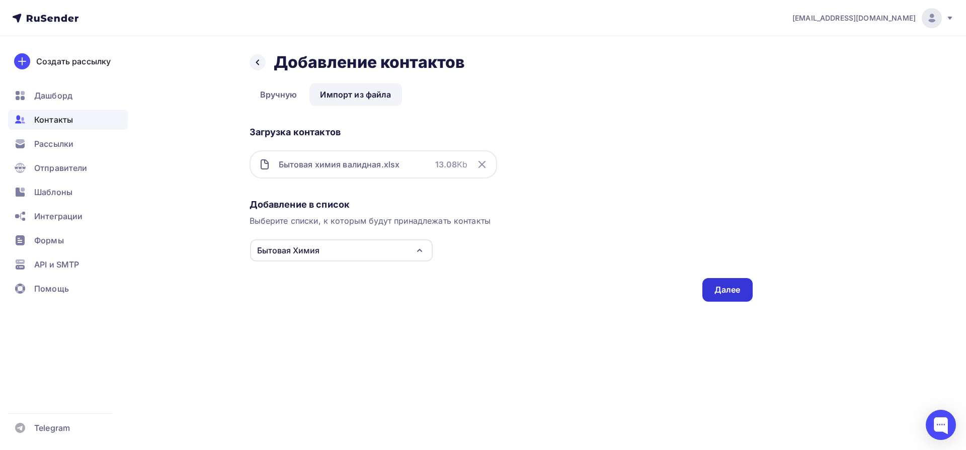
click at [738, 290] on div "Далее" at bounding box center [727, 290] width 26 height 12
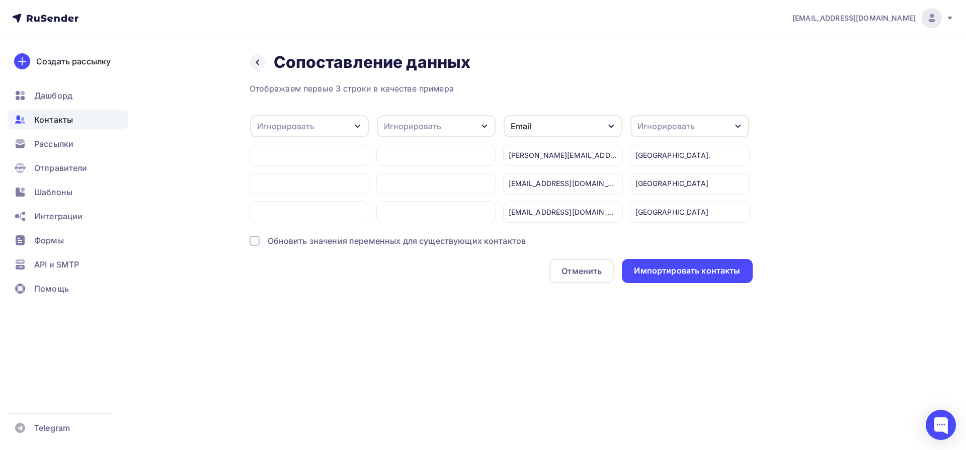
click at [318, 128] on div "Игнорировать" at bounding box center [309, 126] width 119 height 22
click at [312, 235] on div "Создать поле" at bounding box center [293, 229] width 70 height 25
type input "Компания"
click at [289, 257] on div "Отображаем первые 3 строки в качестве примера Игнорировать Игнорировать Имя Тел…" at bounding box center [501, 183] width 503 height 201
click at [414, 128] on div "Игнорировать" at bounding box center [412, 126] width 57 height 12
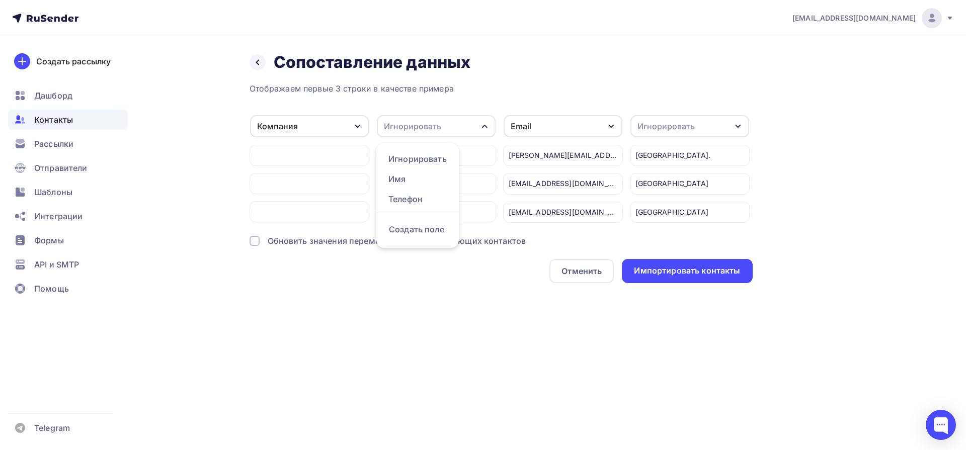
click at [418, 241] on div "Создать поле" at bounding box center [417, 229] width 70 height 25
type input "Категория"
click at [446, 250] on ul "Игнорировать Имя Телефон Категория Создать поле" at bounding box center [444, 206] width 136 height 126
click at [692, 123] on div "Игнорировать" at bounding box center [665, 126] width 57 height 12
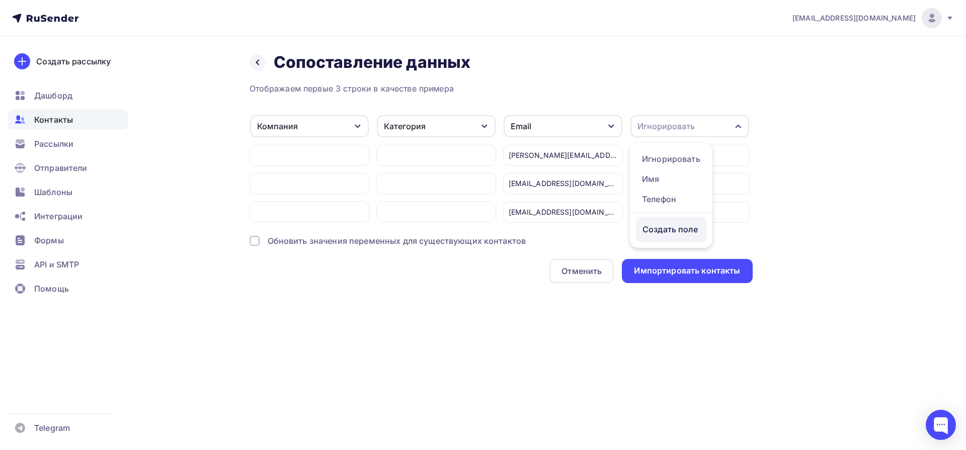
click at [675, 239] on div "Создать поле" at bounding box center [671, 229] width 70 height 25
type input "Город"
click at [688, 255] on ul "Игнорировать Имя Телефон Город [GEOGRAPHIC_DATA]" at bounding box center [698, 206] width 136 height 126
click at [660, 315] on div "Назад Сопоставление данных Сопоставление данных Отображаем первые 3 строки в ка…" at bounding box center [483, 179] width 825 height 287
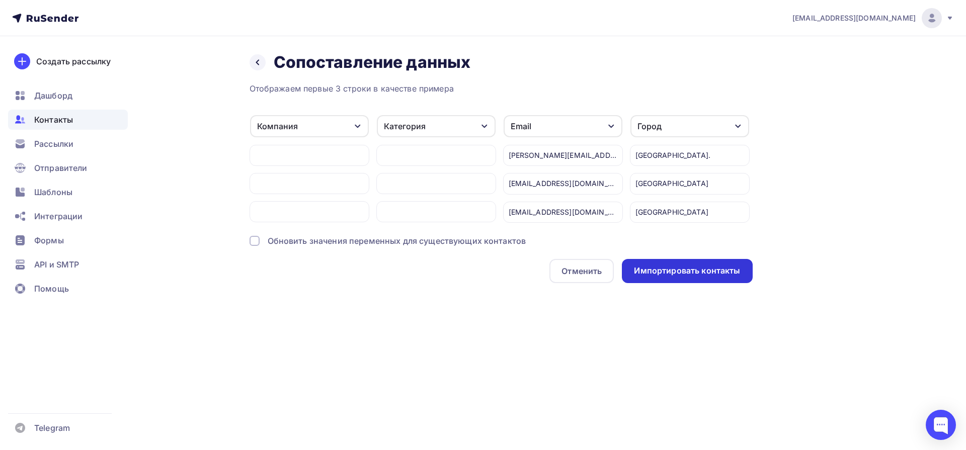
click at [668, 275] on div "Импортировать контакты" at bounding box center [687, 271] width 106 height 12
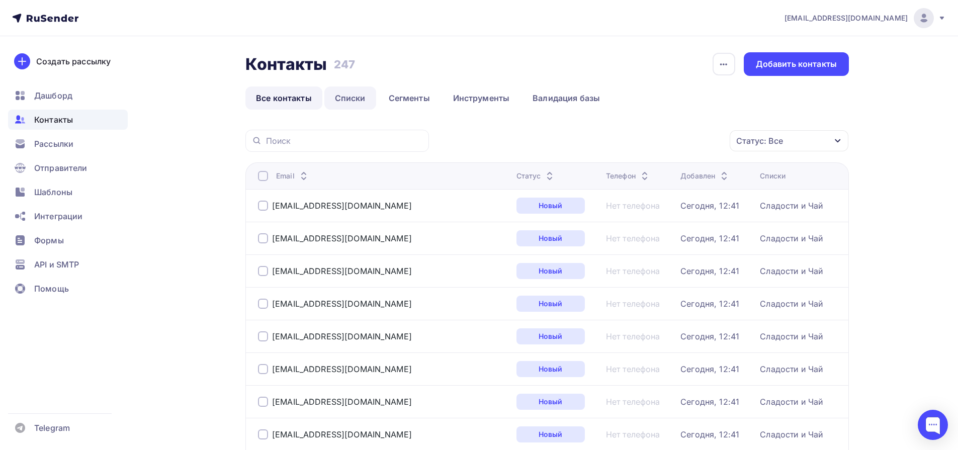
click at [336, 96] on link "Списки" at bounding box center [350, 98] width 52 height 23
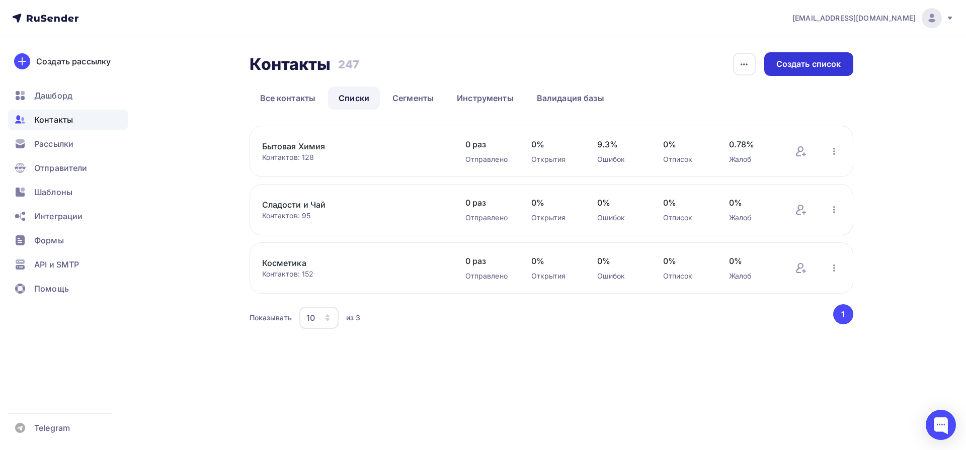
click at [833, 64] on div "Создать список" at bounding box center [808, 64] width 65 height 12
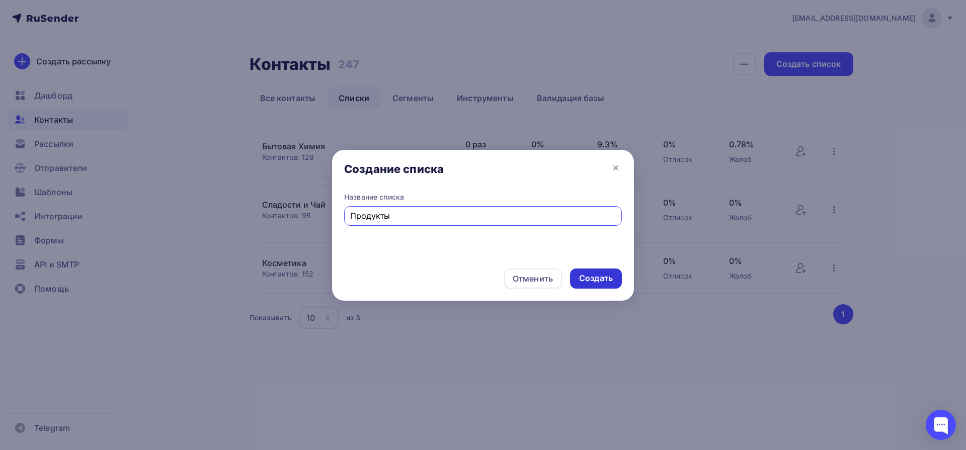
type input "Продукты"
click at [603, 282] on div "Создать" at bounding box center [596, 279] width 34 height 12
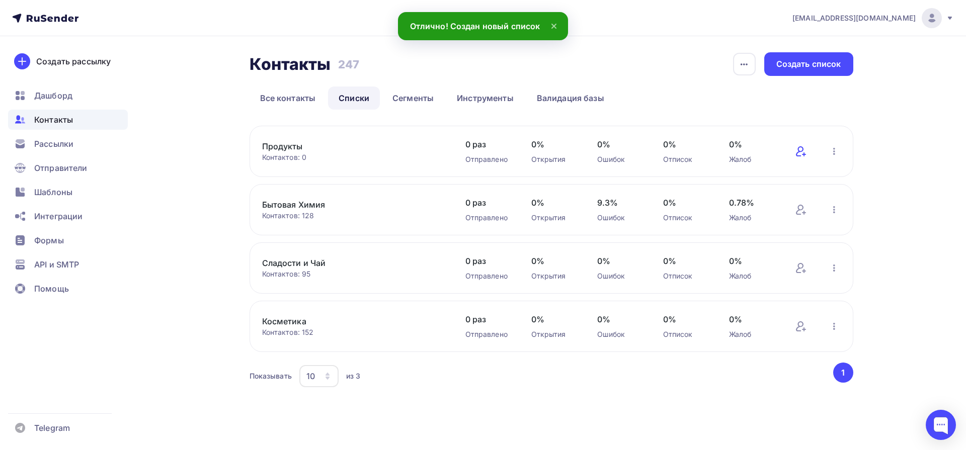
click at [797, 154] on icon at bounding box center [801, 151] width 12 height 12
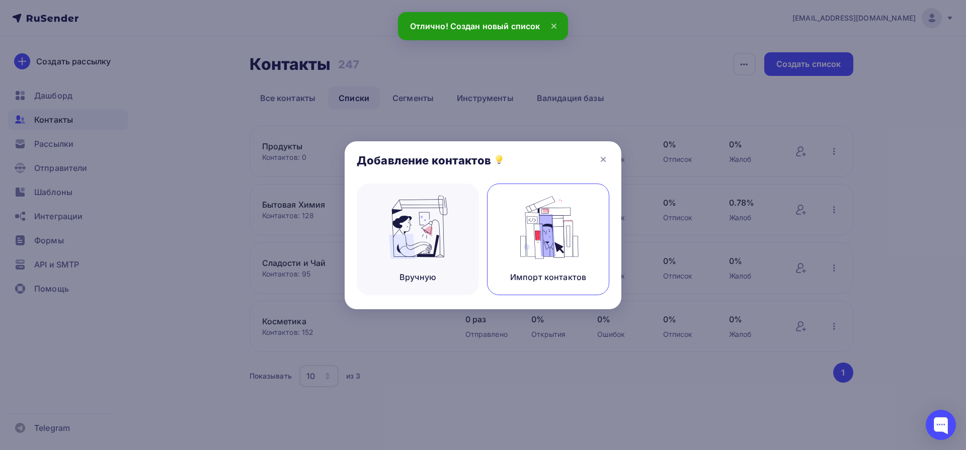
click at [536, 240] on img at bounding box center [548, 227] width 67 height 63
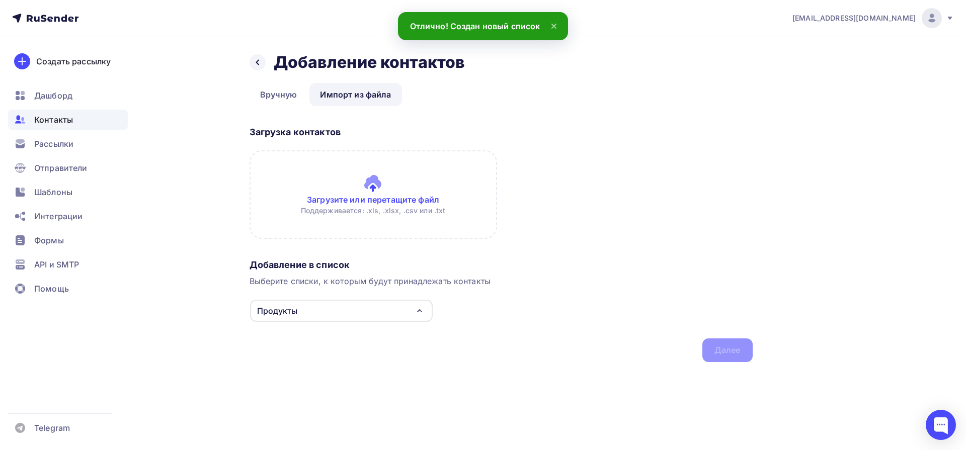
click at [353, 198] on input "file" at bounding box center [374, 194] width 248 height 89
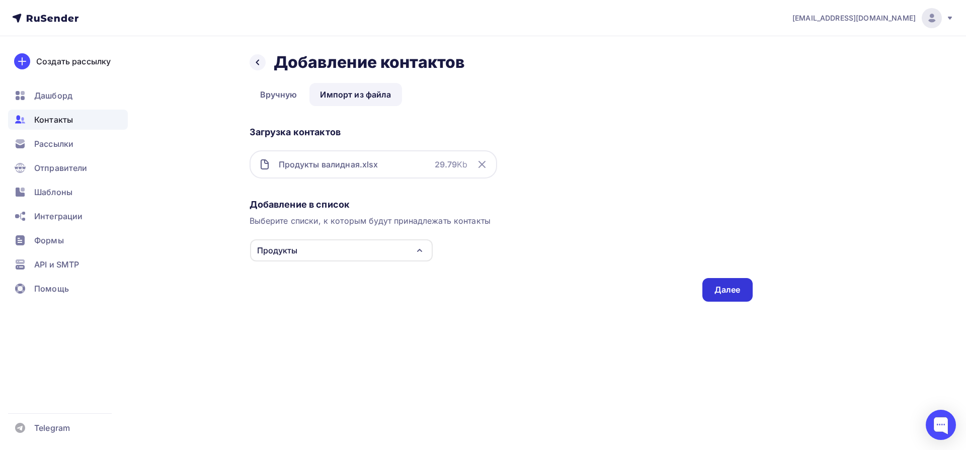
click at [735, 290] on div "Далее" at bounding box center [727, 290] width 26 height 12
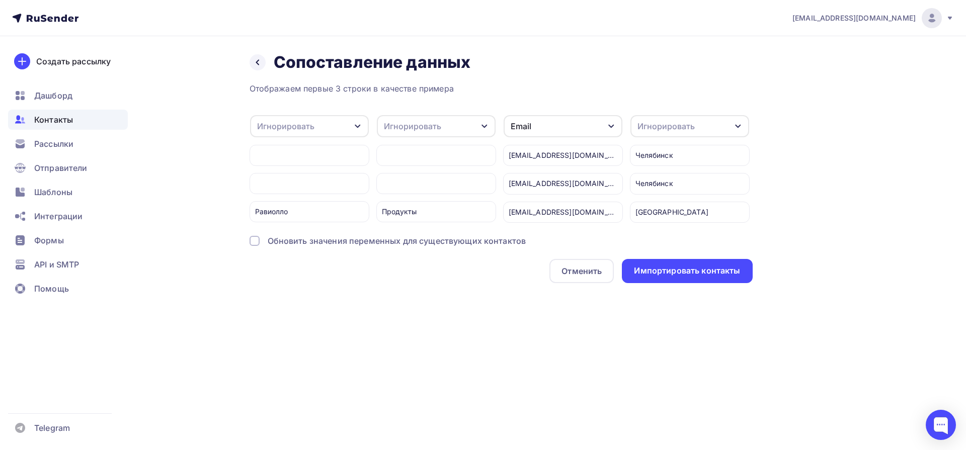
click at [275, 125] on div "Игнорировать" at bounding box center [285, 126] width 57 height 12
click at [320, 242] on div "Создать поле" at bounding box center [293, 229] width 70 height 25
type input "Компания"
drag, startPoint x: 316, startPoint y: 258, endPoint x: 326, endPoint y: 254, distance: 10.4
click at [315, 258] on div "Отображаем первые 3 строки в качестве примера Игнорировать Игнорировать Имя Тел…" at bounding box center [501, 183] width 503 height 201
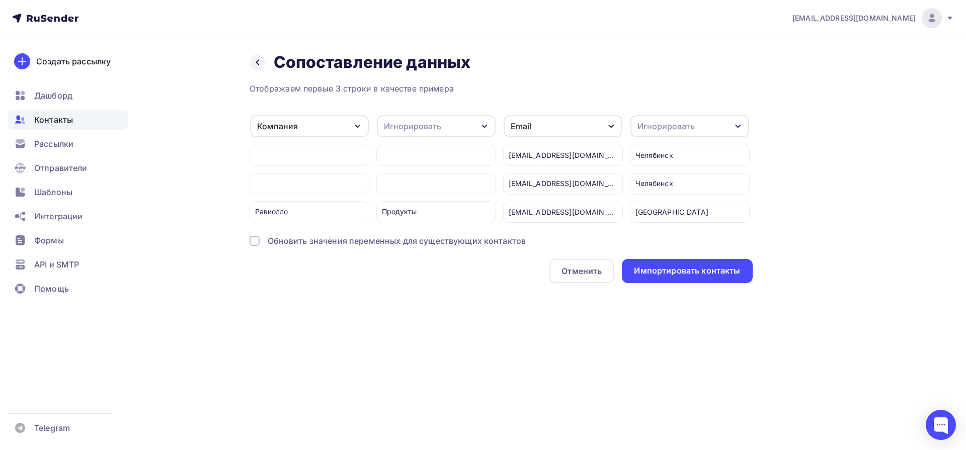
click at [423, 133] on div "Игнорировать" at bounding box center [436, 126] width 119 height 22
click at [435, 238] on div "Создать поле" at bounding box center [417, 229] width 70 height 25
type input "Категория"
click at [431, 261] on div "Отображаем первые 3 строки в качестве примера Компания Игнорировать Имя Телефон…" at bounding box center [501, 183] width 503 height 201
click at [653, 130] on div "Игнорировать" at bounding box center [665, 126] width 57 height 12
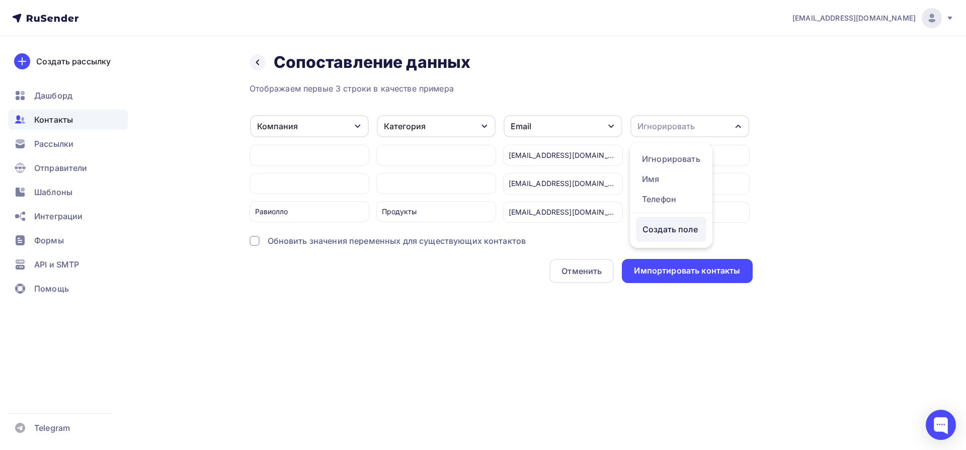
click at [674, 231] on div "Создать поле" at bounding box center [671, 229] width 70 height 25
type input "Город"
click at [674, 250] on ul "Игнорировать Имя Телефон Город [GEOGRAPHIC_DATA]" at bounding box center [698, 206] width 136 height 126
click at [637, 352] on div "[EMAIL_ADDRESS][DOMAIN_NAME] Аккаунт Тарифы Выйти Создать рассылку [GEOGRAPHIC_…" at bounding box center [483, 225] width 966 height 450
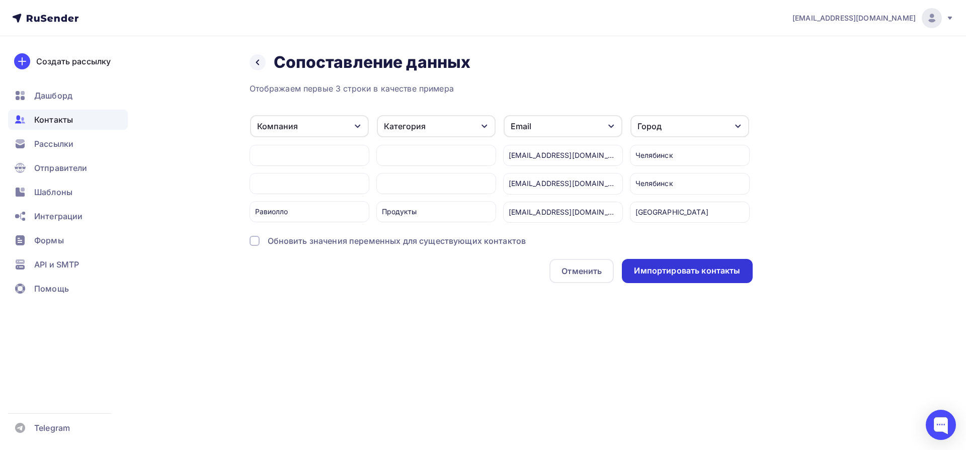
click at [673, 275] on div "Импортировать контакты" at bounding box center [687, 271] width 106 height 12
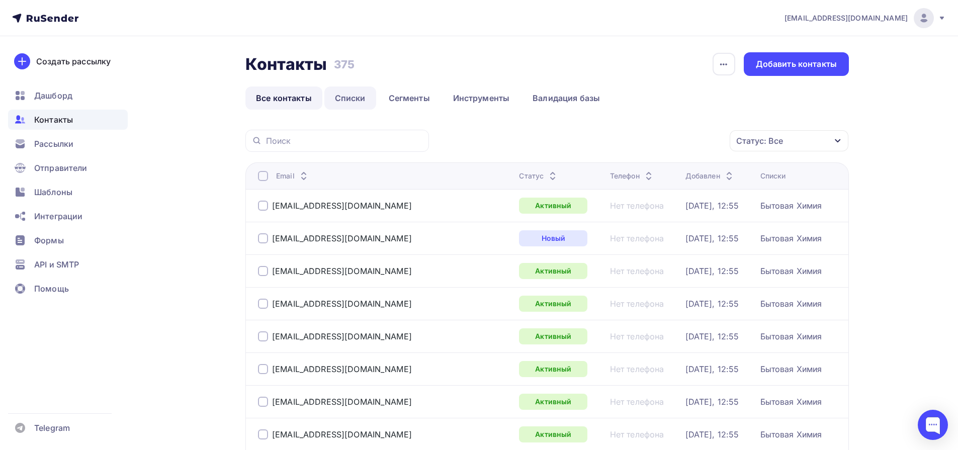
click at [341, 100] on link "Списки" at bounding box center [350, 98] width 52 height 23
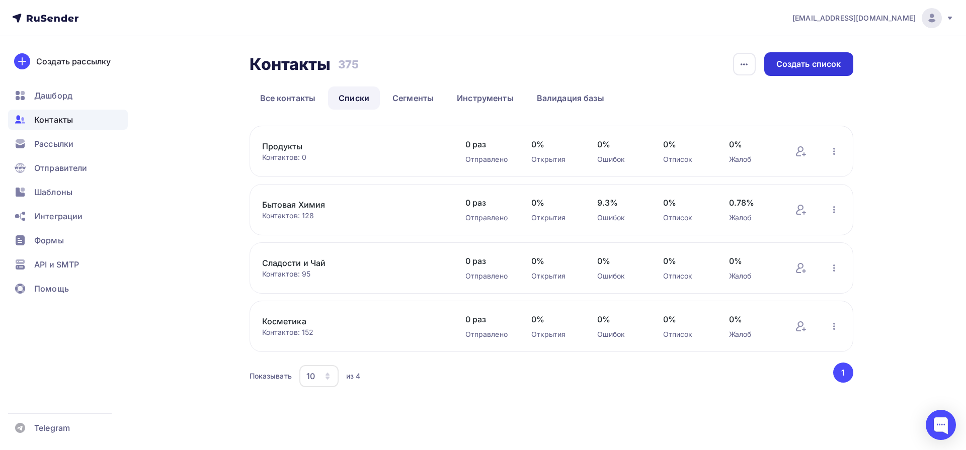
click at [784, 67] on div "Создать список" at bounding box center [808, 64] width 65 height 12
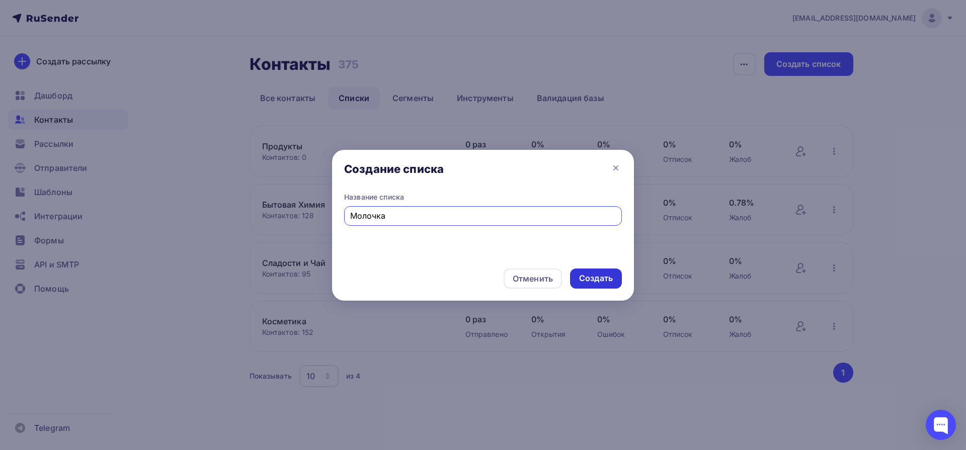
type input "Молочка"
click at [598, 284] on div "Создать" at bounding box center [596, 279] width 52 height 20
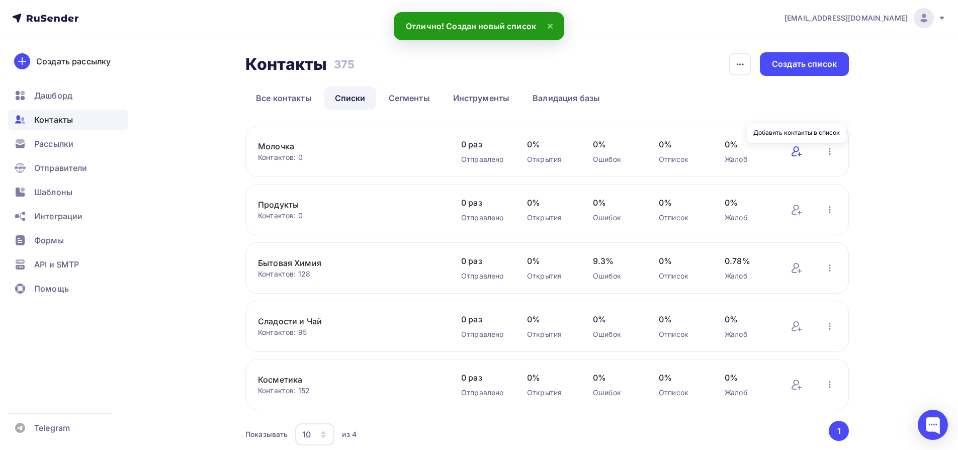
click at [796, 152] on icon at bounding box center [797, 151] width 12 height 12
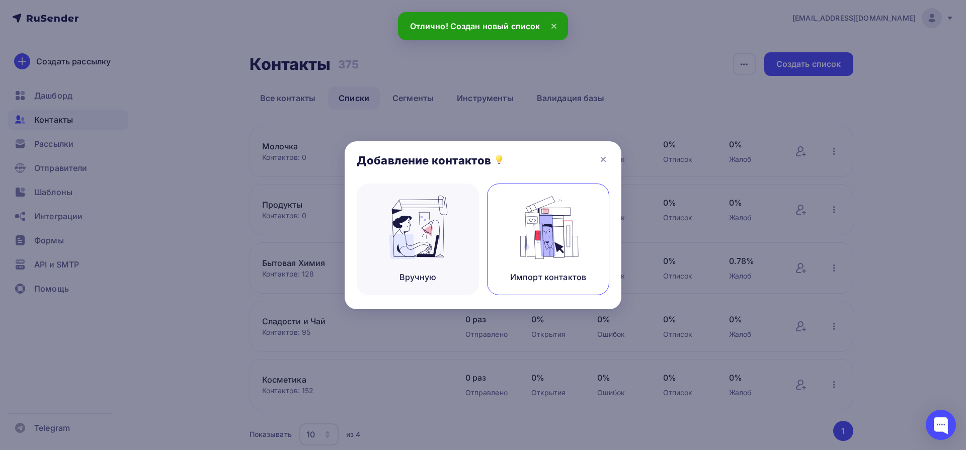
click at [561, 259] on div "Импорт контактов" at bounding box center [548, 240] width 122 height 112
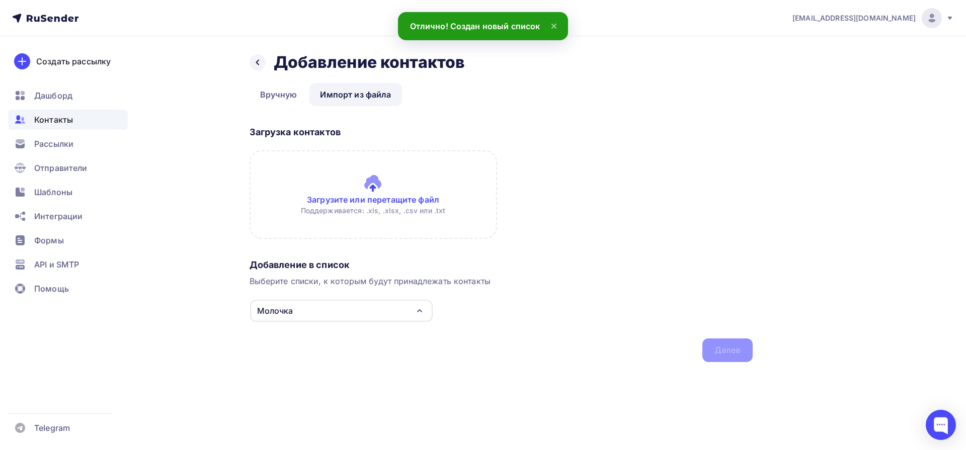
click at [382, 190] on input "file" at bounding box center [374, 194] width 248 height 89
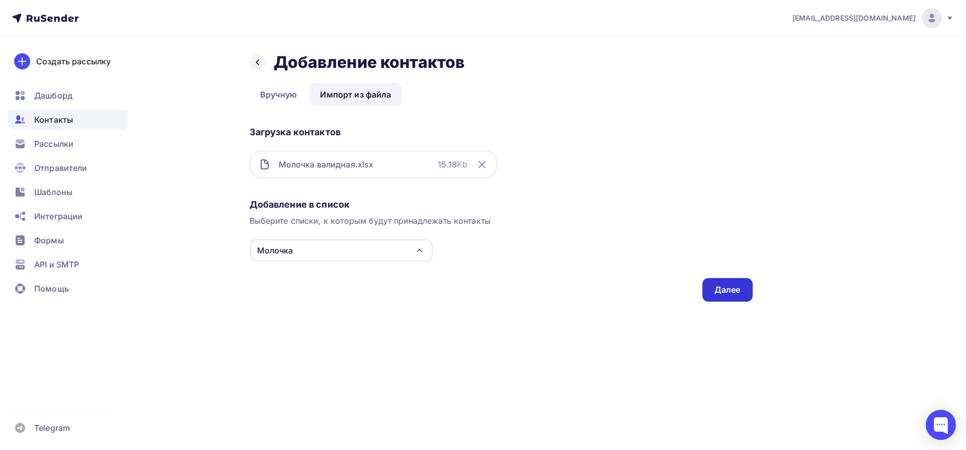
click at [719, 291] on div "Далее" at bounding box center [727, 290] width 26 height 12
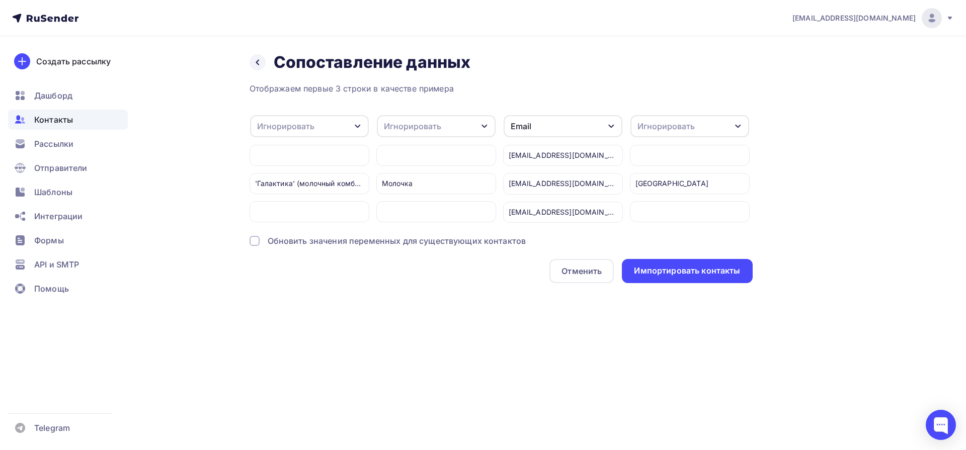
click at [318, 129] on div "Игнорировать" at bounding box center [309, 126] width 119 height 22
click at [298, 241] on div "Создать поле" at bounding box center [293, 229] width 70 height 25
type input "Компания"
click at [290, 261] on div "Отображаем первые 3 строки в качестве примера Игнорировать Игнорировать Имя Тел…" at bounding box center [501, 183] width 503 height 201
click at [404, 125] on div "Игнорировать" at bounding box center [412, 126] width 57 height 12
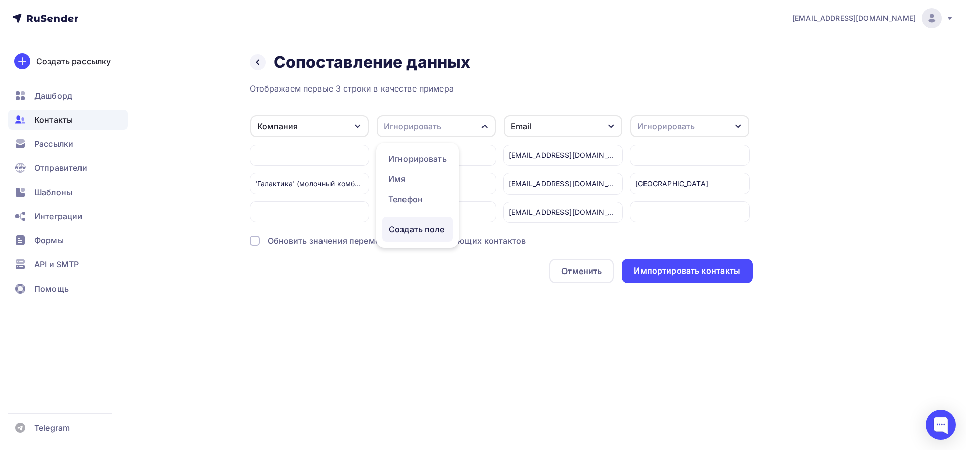
click at [412, 231] on div "Создать поле" at bounding box center [417, 229] width 70 height 25
type input "Категория"
click at [443, 260] on div "Отображаем первые 3 строки в качестве примера Компания Игнорировать Имя Телефон…" at bounding box center [501, 183] width 503 height 201
click at [664, 130] on div "Игнорировать" at bounding box center [665, 126] width 57 height 12
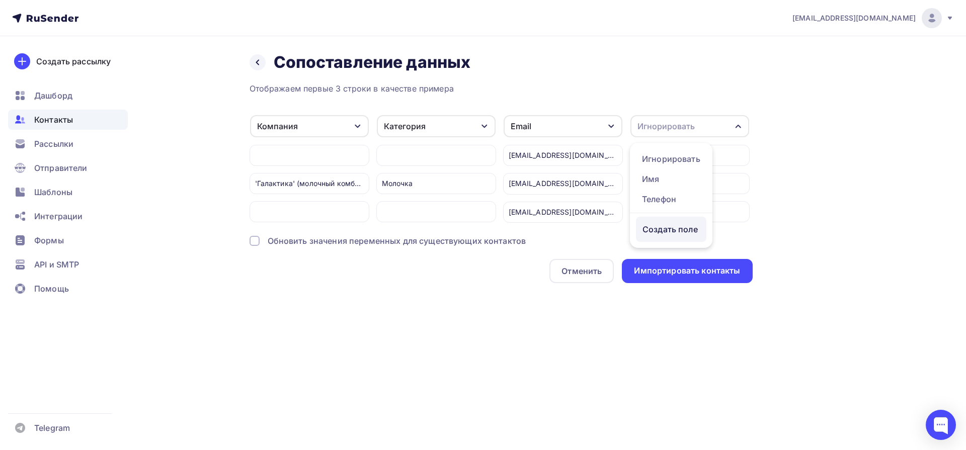
click at [681, 229] on div "Создать поле" at bounding box center [671, 229] width 70 height 25
type input "Город"
click at [666, 260] on div "Отображаем первые 3 строки в качестве примера Компания Игнорировать Имя Телефон…" at bounding box center [501, 183] width 503 height 201
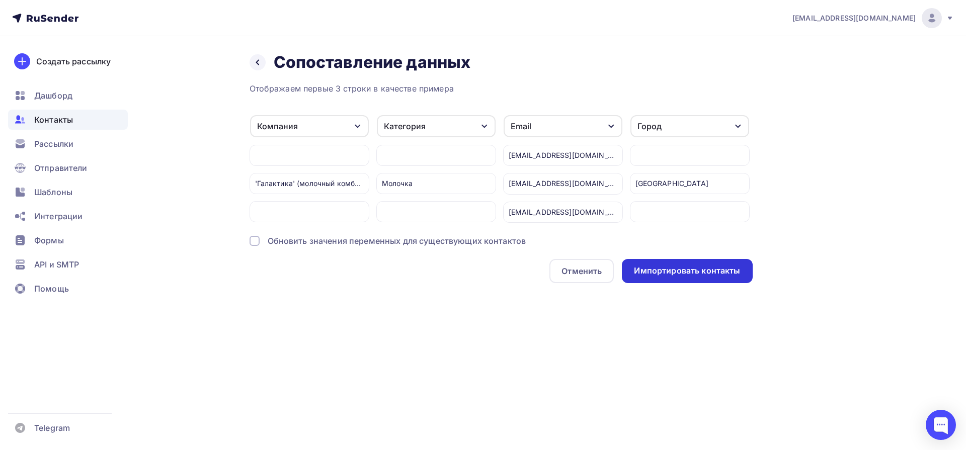
click at [663, 274] on div "Импортировать контакты" at bounding box center [687, 271] width 106 height 12
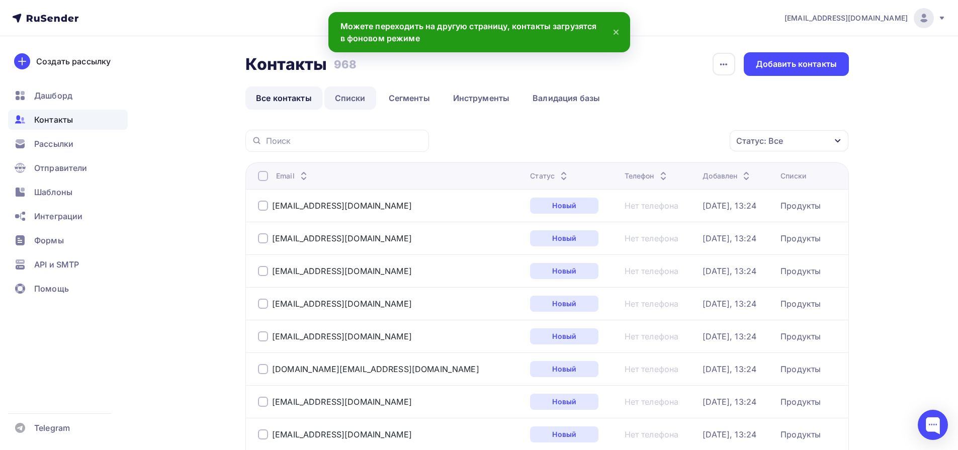
click at [340, 97] on link "Списки" at bounding box center [350, 98] width 52 height 23
